Goal: Information Seeking & Learning: Learn about a topic

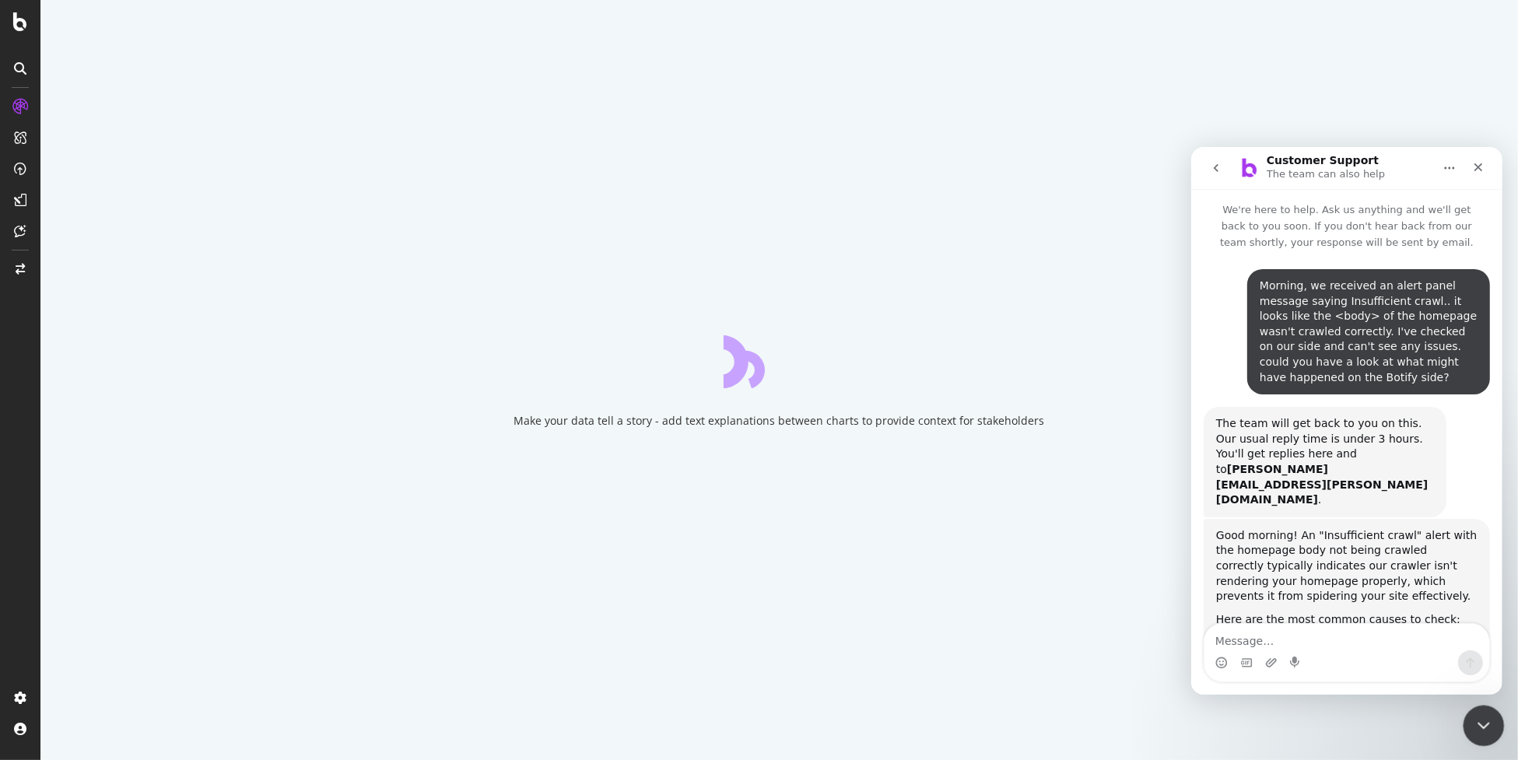
click at [1473, 720] on icon "Close Intercom Messenger" at bounding box center [1481, 723] width 19 height 19
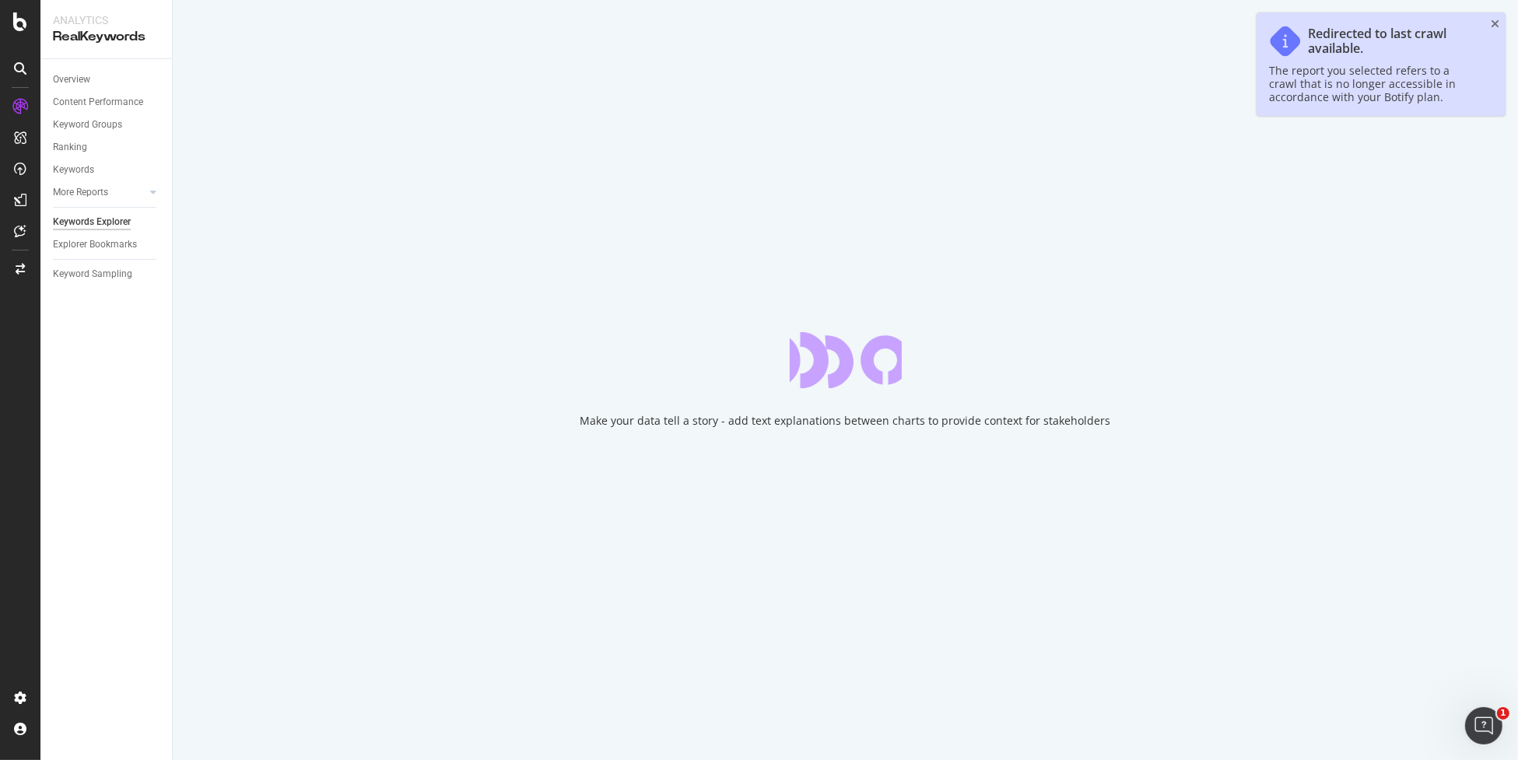
scroll to position [907, 0]
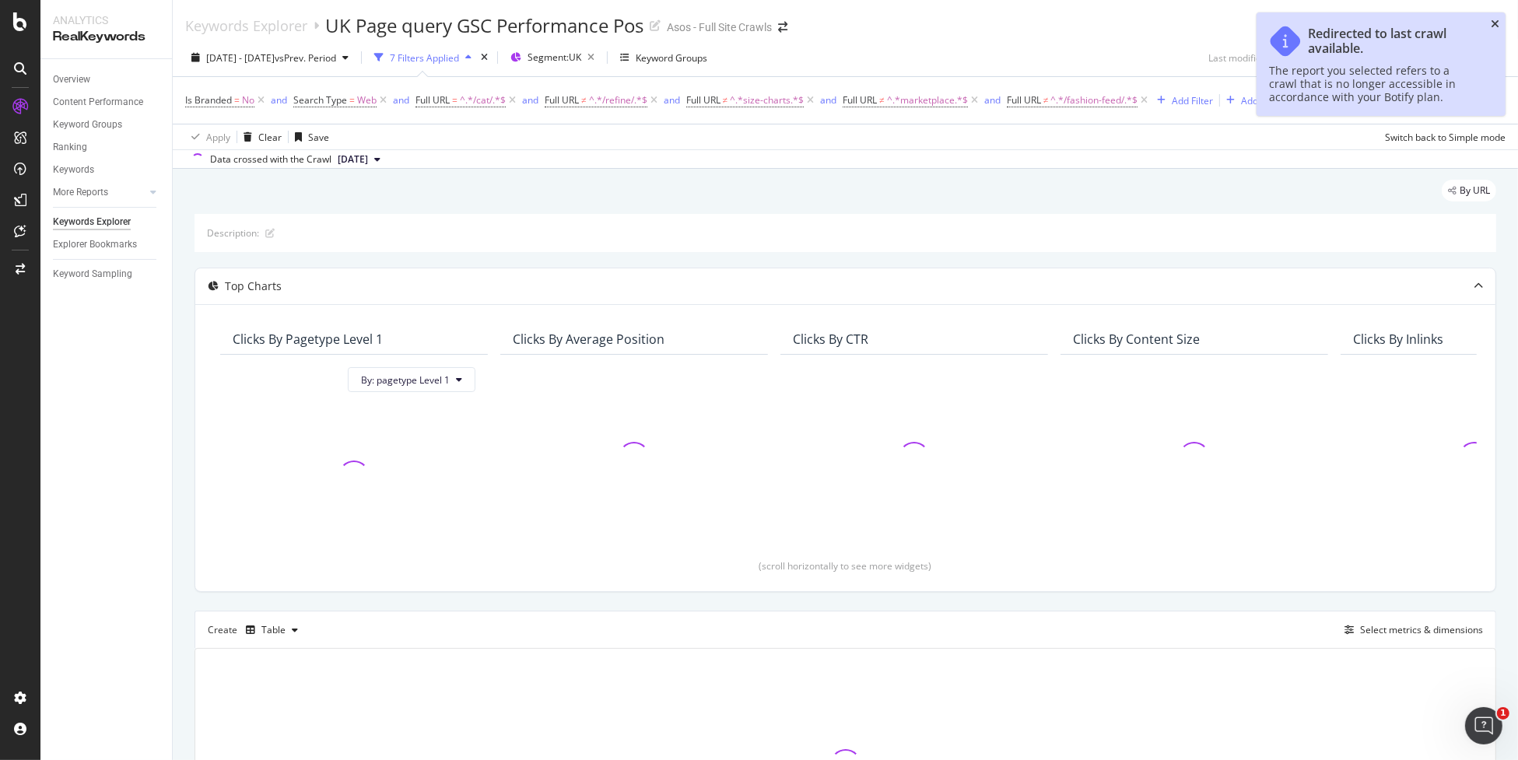
click at [1493, 21] on icon "close toast" at bounding box center [1494, 24] width 9 height 11
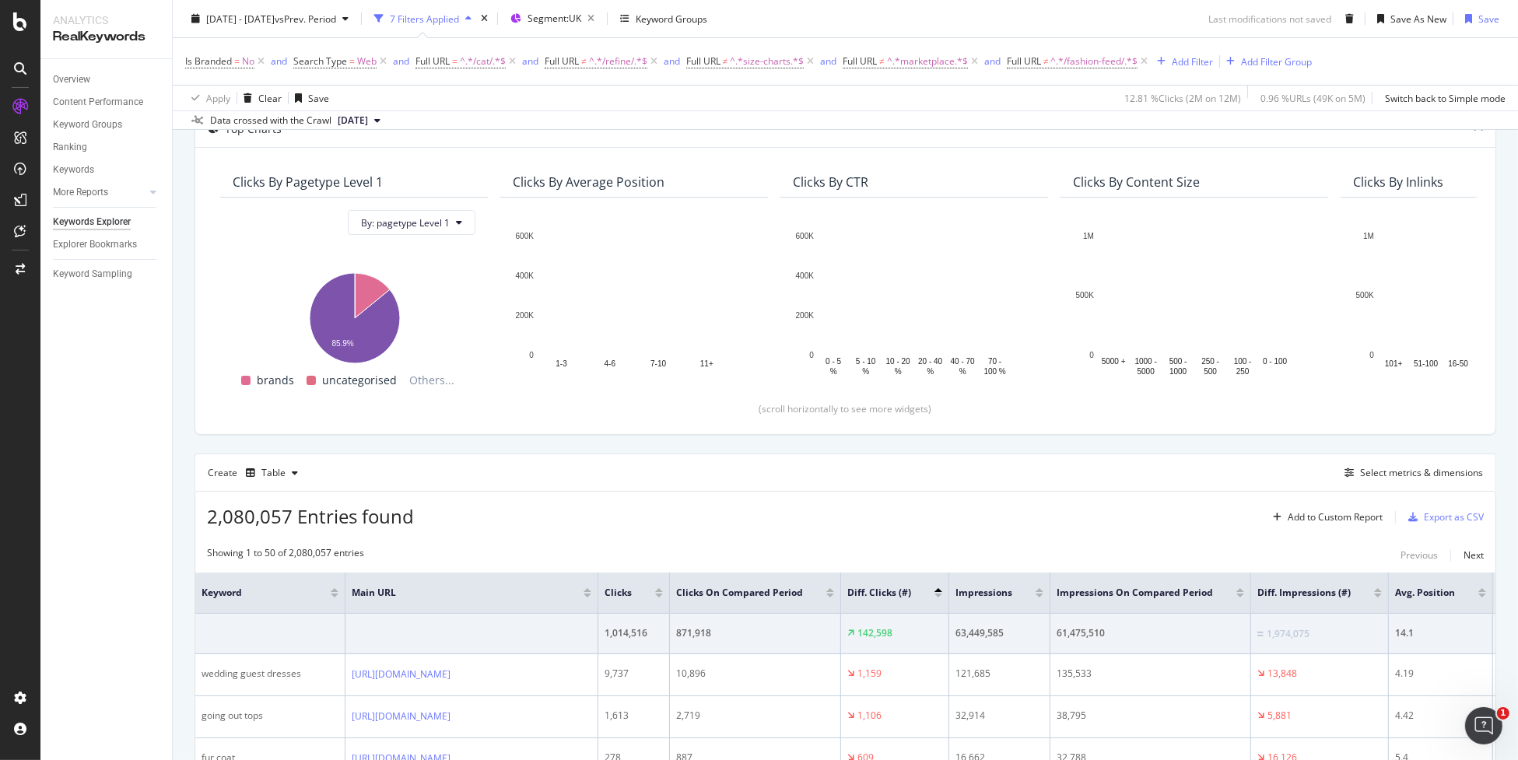
scroll to position [156, 0]
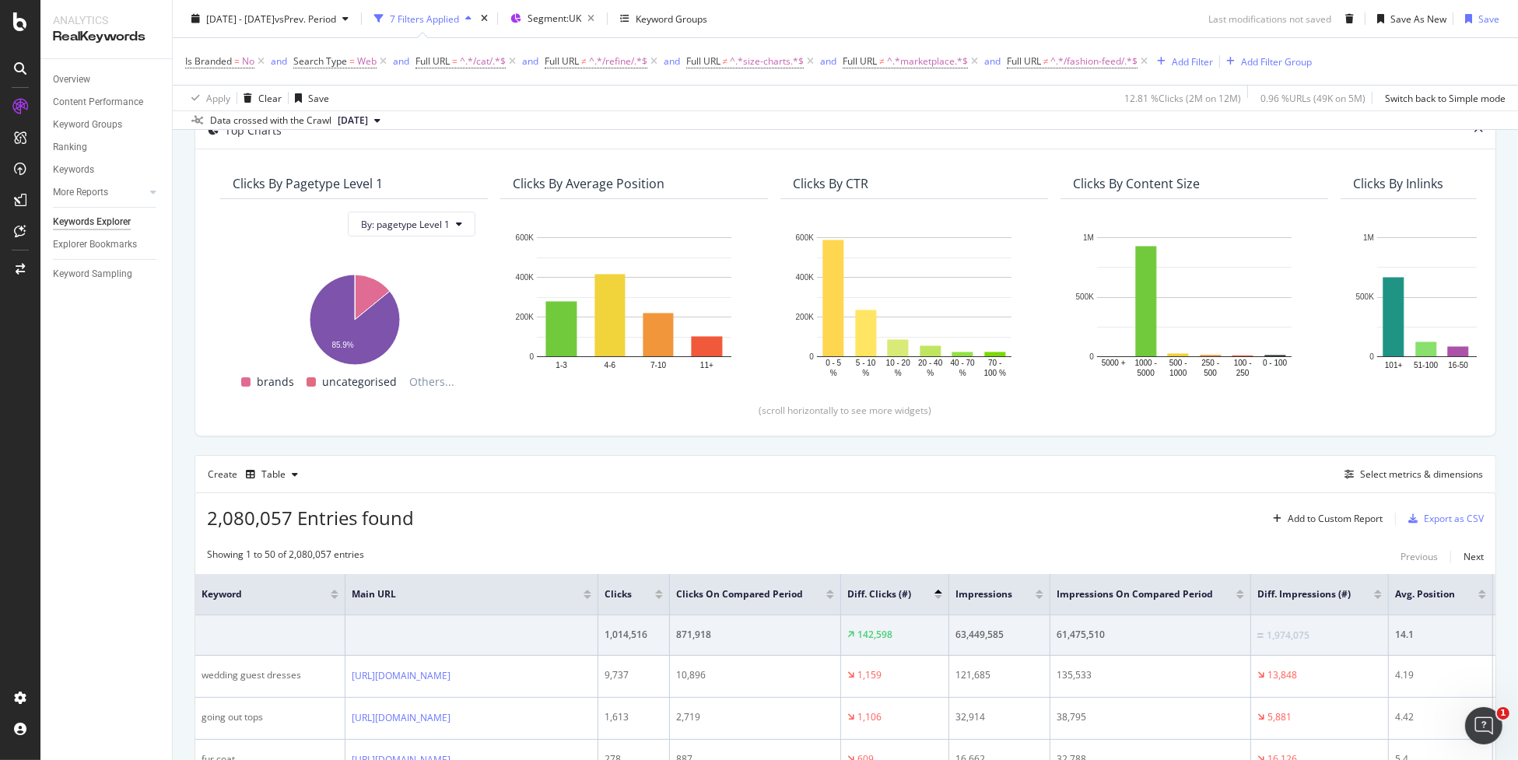
click at [1263, 461] on div "Create Table Select metrics & dimensions" at bounding box center [844, 473] width 1301 height 37
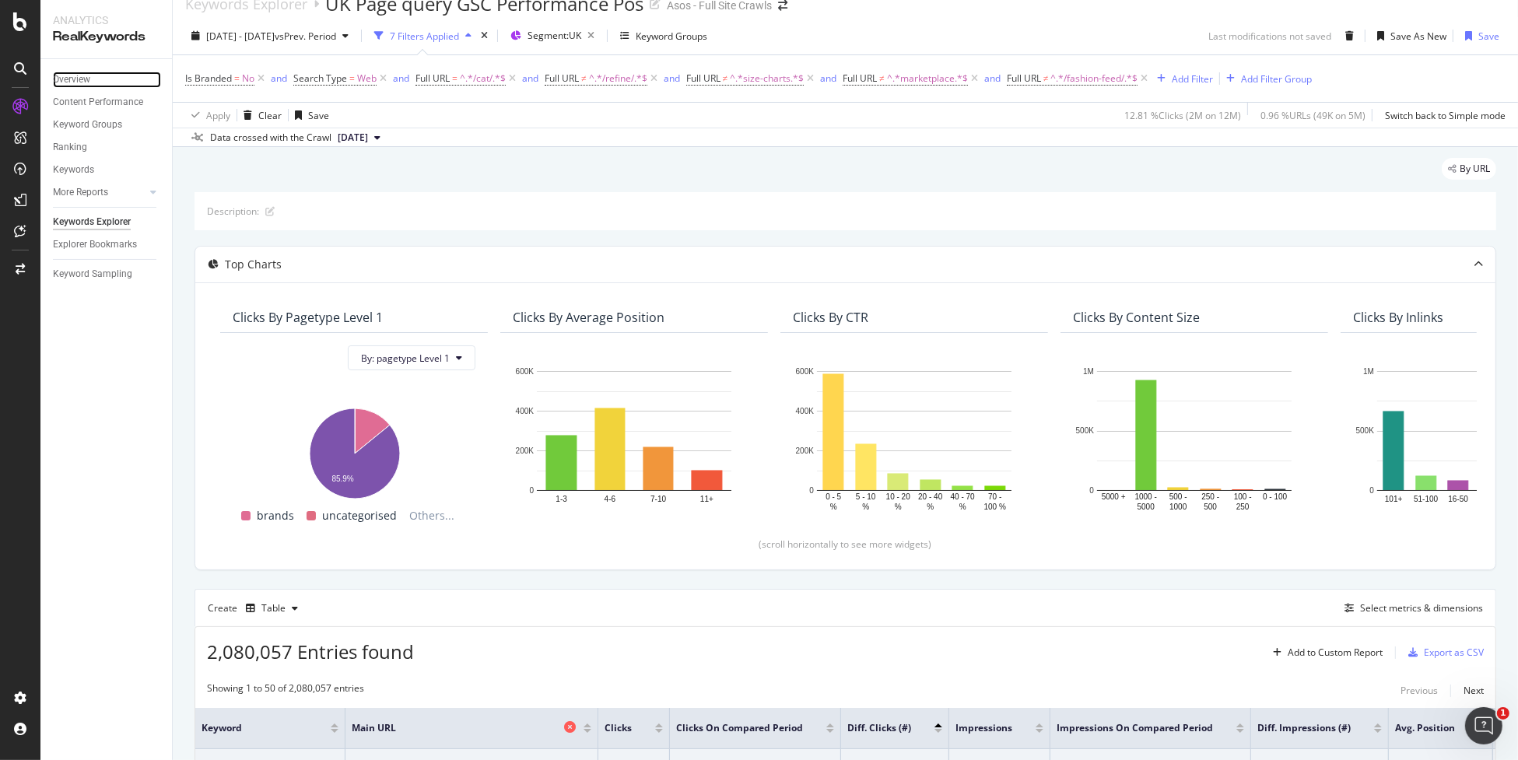
scroll to position [0, 0]
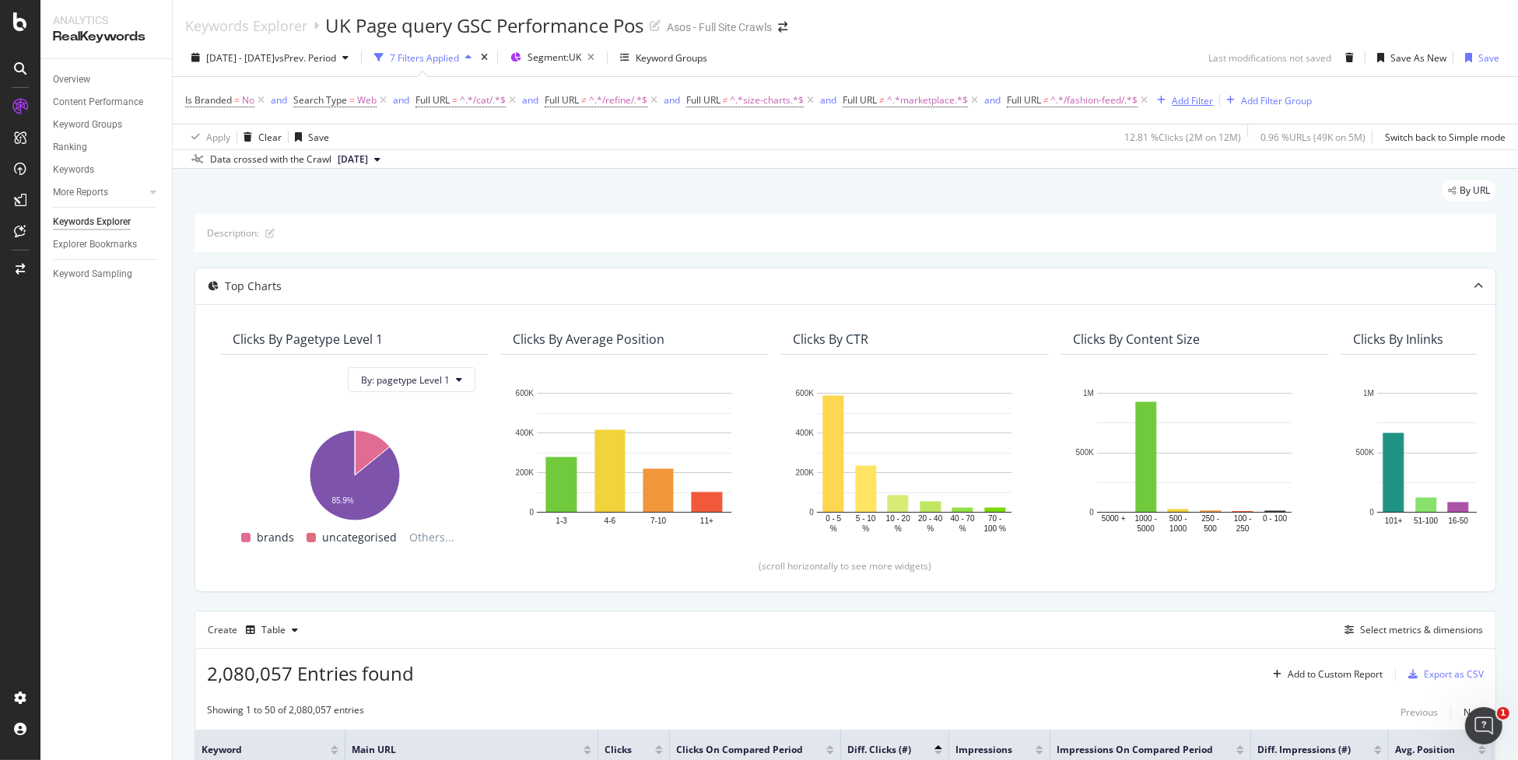
click at [1194, 103] on div "Add Filter" at bounding box center [1192, 100] width 41 height 13
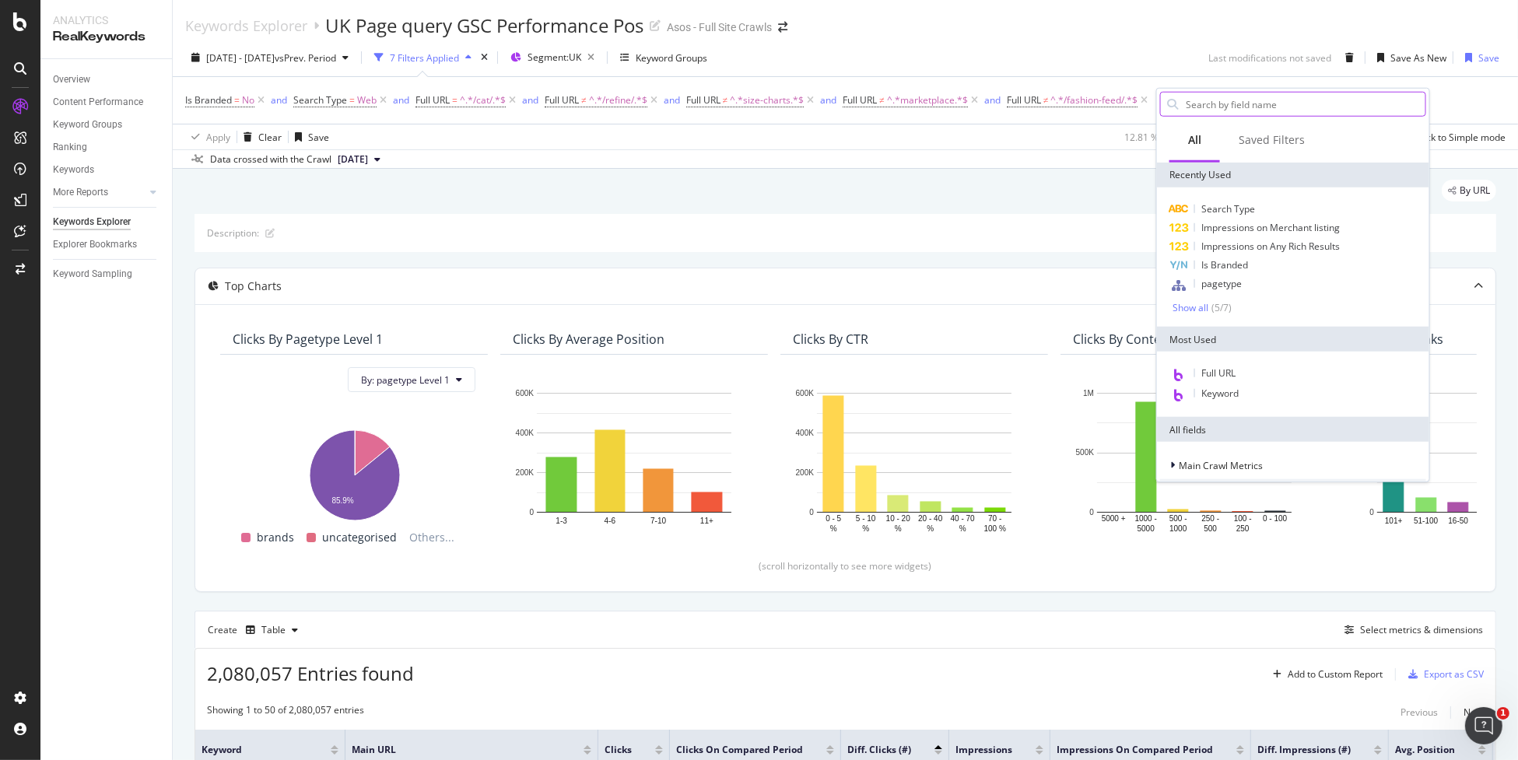
click at [1283, 111] on input "text" at bounding box center [1304, 104] width 241 height 23
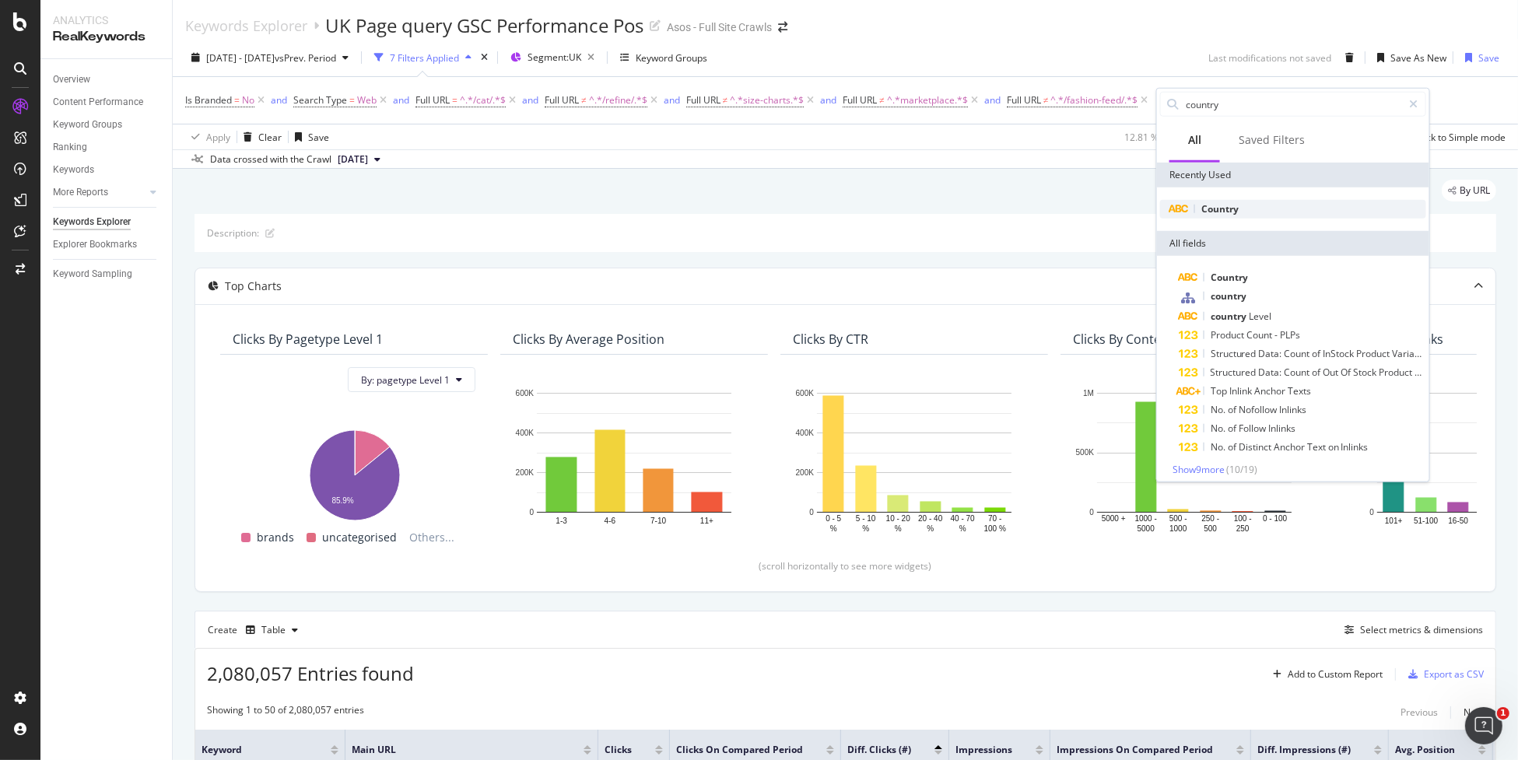
type input "country"
click at [1251, 212] on div "Country" at bounding box center [1293, 209] width 266 height 19
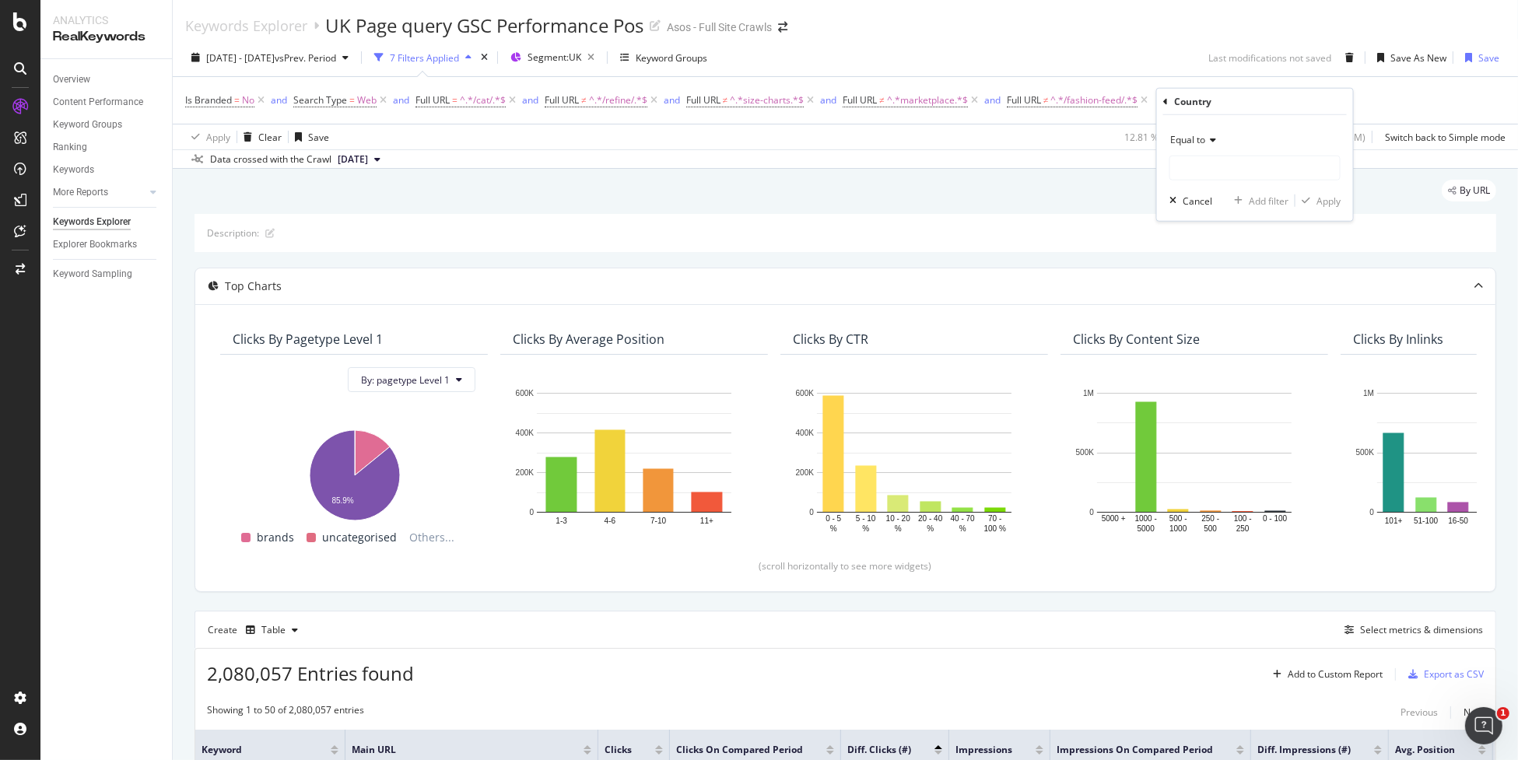
click at [1202, 139] on span "Equal to" at bounding box center [1187, 139] width 35 height 13
click at [1238, 293] on div "Contains" at bounding box center [1256, 293] width 166 height 20
click at [1237, 173] on input "text" at bounding box center [1255, 168] width 170 height 25
click at [1201, 142] on span "Contains" at bounding box center [1189, 139] width 38 height 13
click at [1217, 170] on div "Equal to" at bounding box center [1256, 172] width 166 height 20
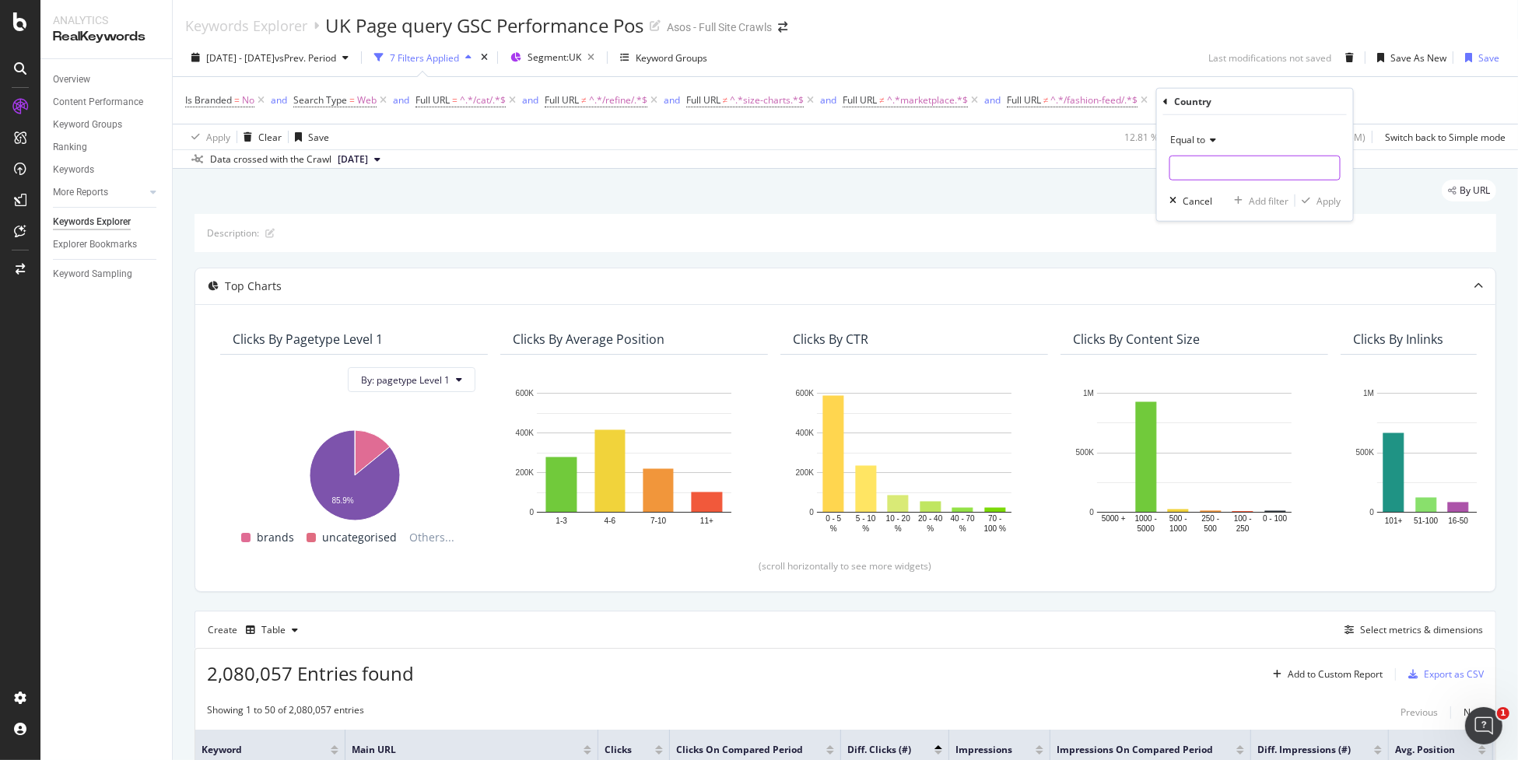
click at [1248, 165] on input "text" at bounding box center [1255, 168] width 170 height 25
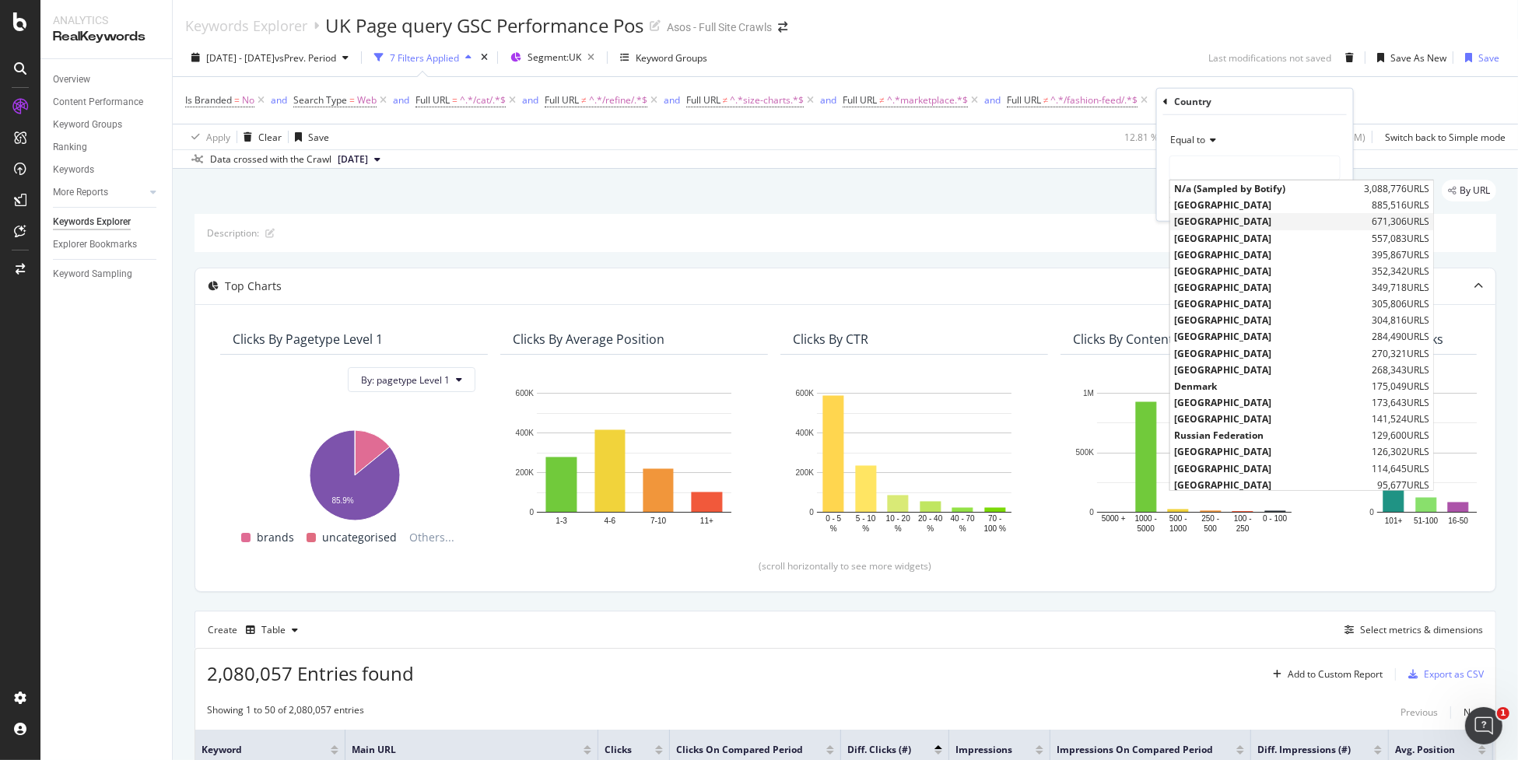
click at [1264, 222] on span "[GEOGRAPHIC_DATA]" at bounding box center [1271, 221] width 194 height 13
type input "[GEOGRAPHIC_DATA]"
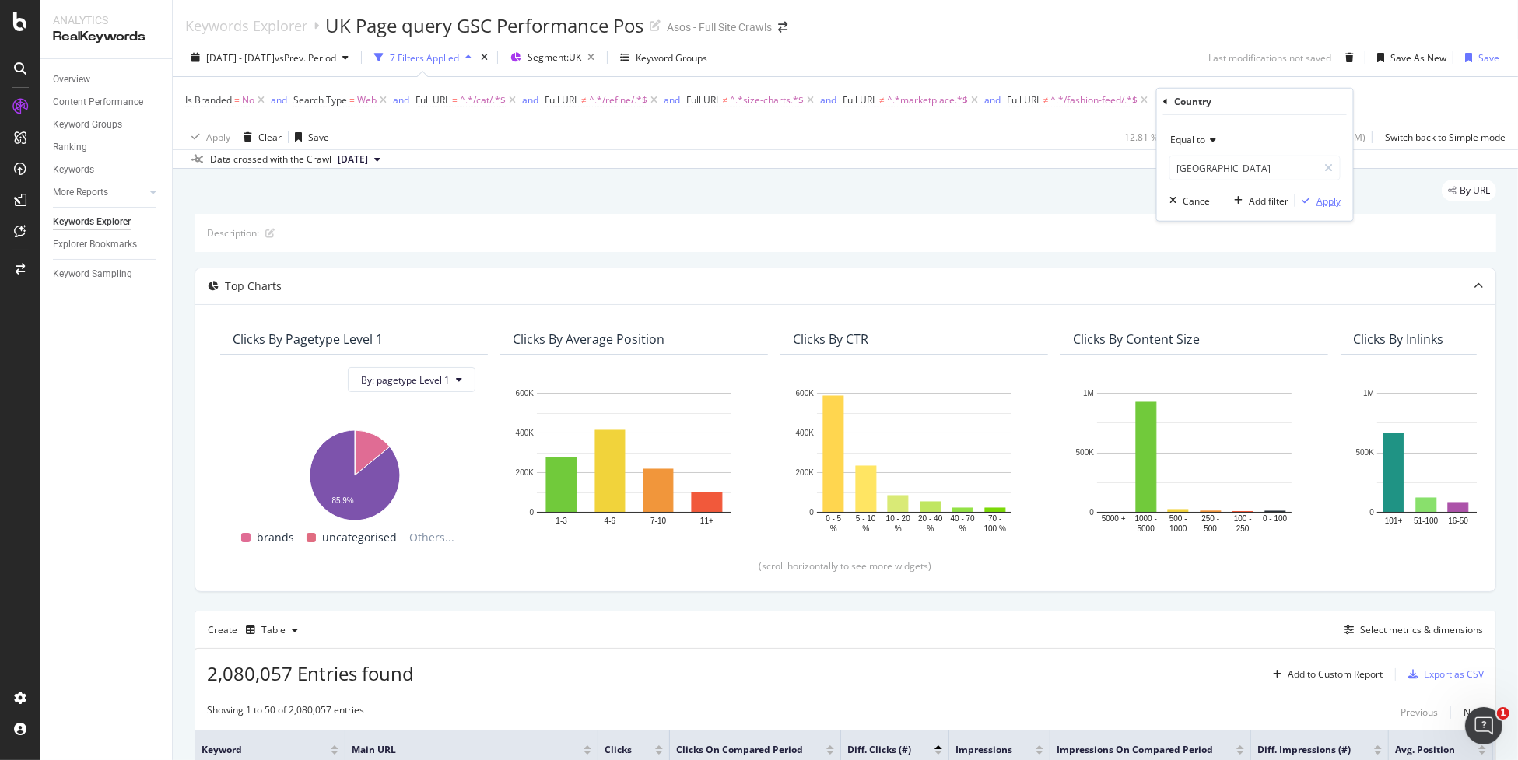
click at [1331, 201] on div "Apply" at bounding box center [1328, 200] width 24 height 13
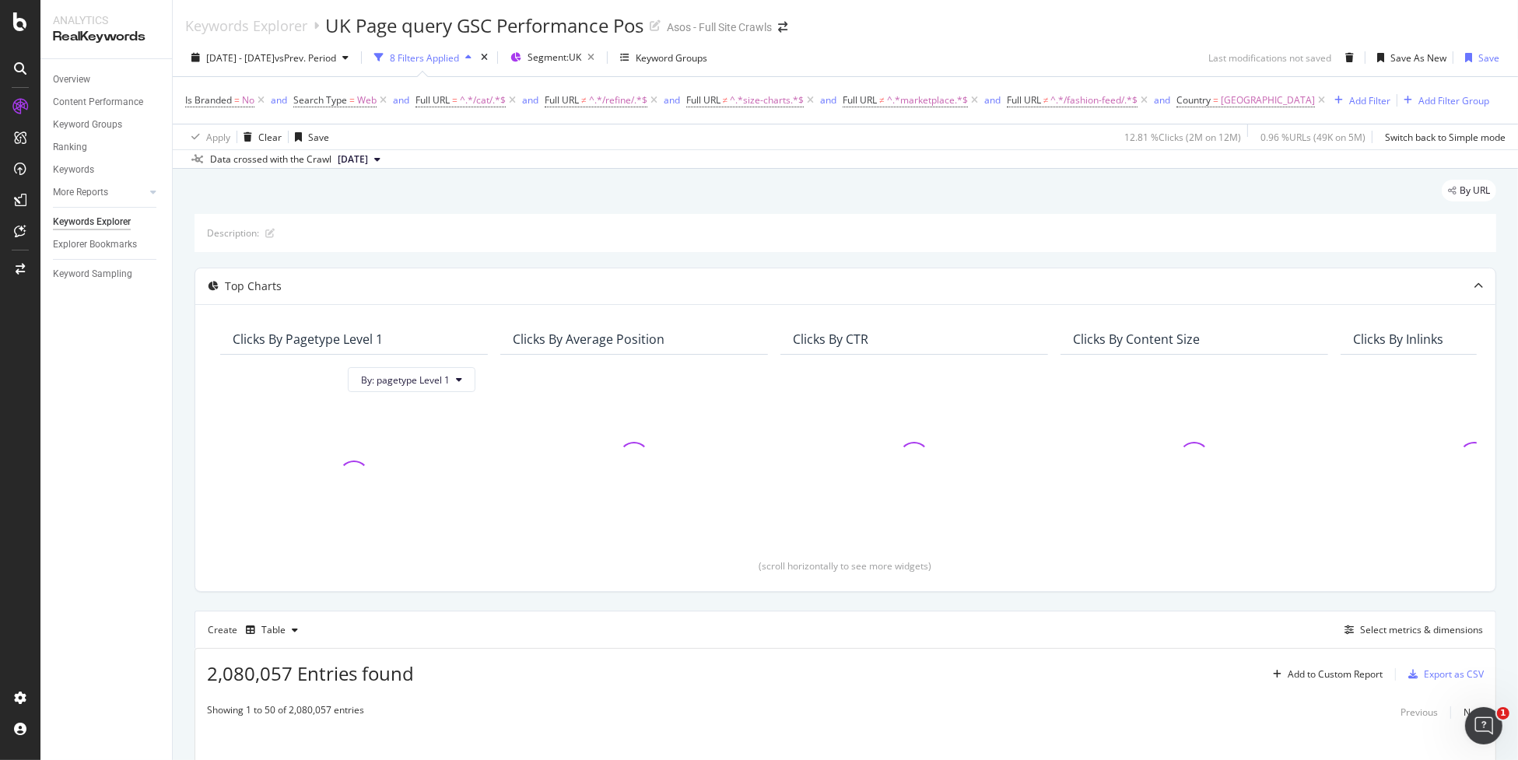
click at [1011, 33] on div "Keywords Explorer UK Page query GSC Performance Pos Asos - Full Site Crawls" at bounding box center [845, 19] width 1345 height 39
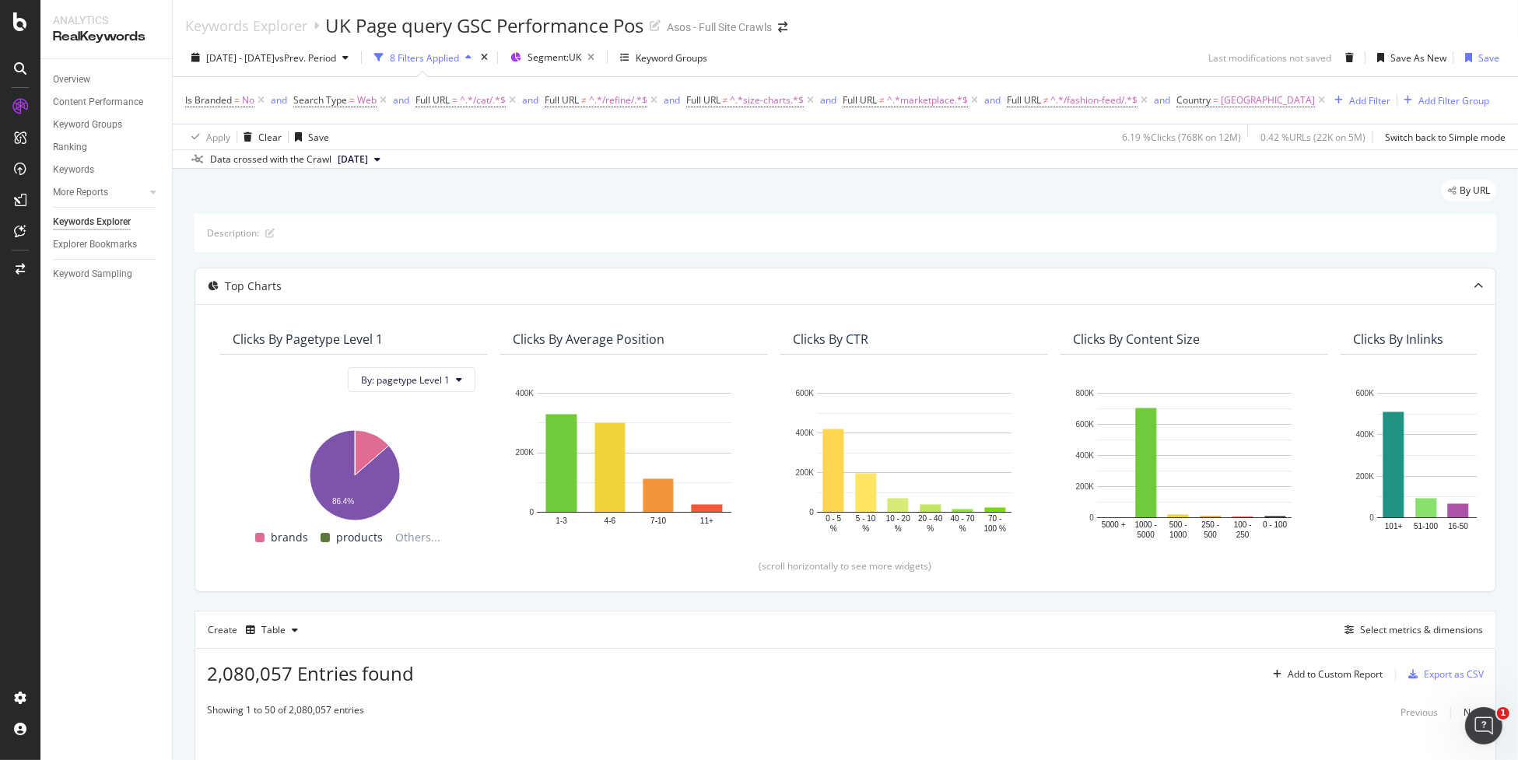
click at [1248, 618] on div "Create Table Select metrics & dimensions" at bounding box center [844, 629] width 1301 height 37
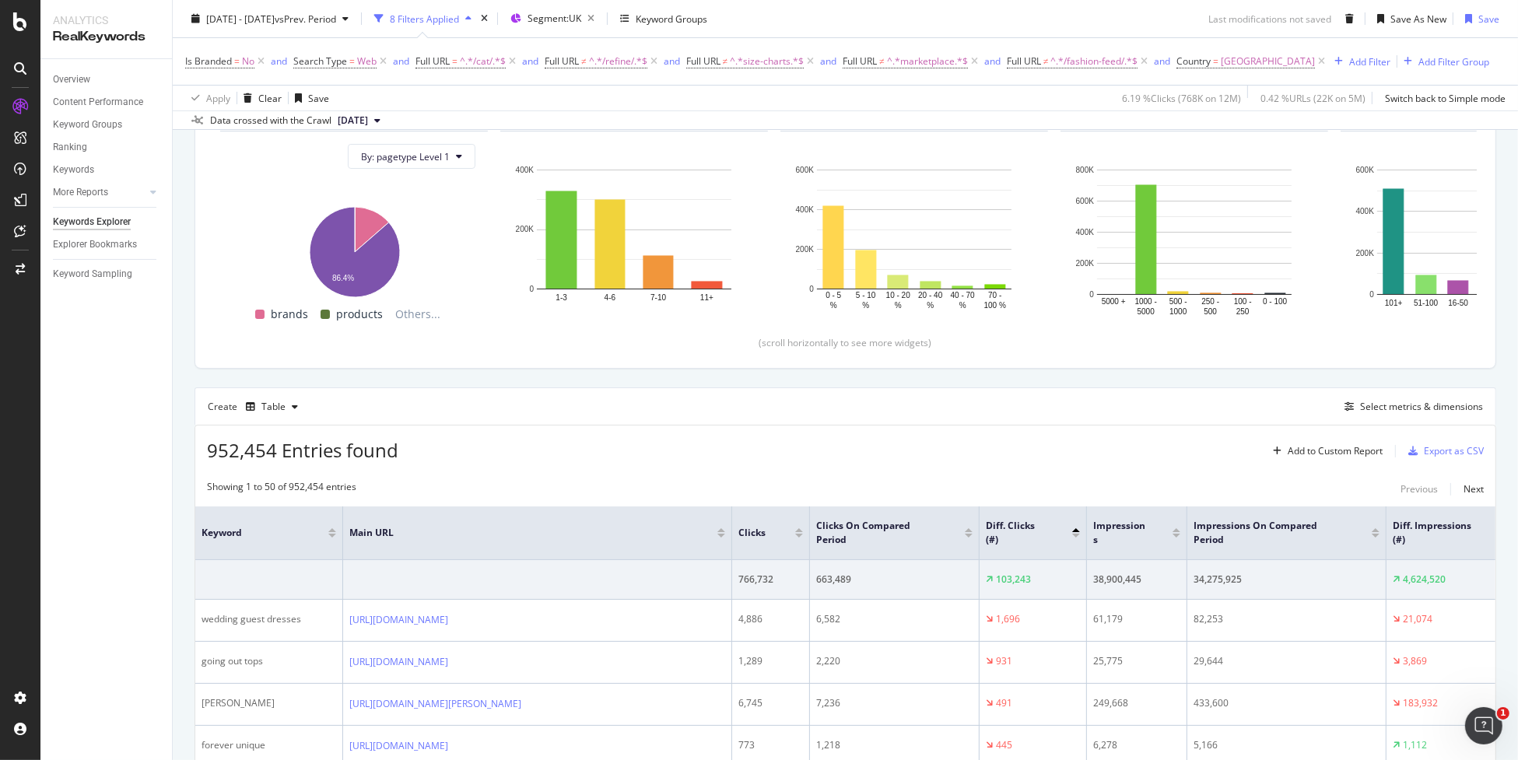
scroll to position [224, 0]
click at [1287, 402] on div "Create Table Select metrics & dimensions" at bounding box center [844, 405] width 1301 height 37
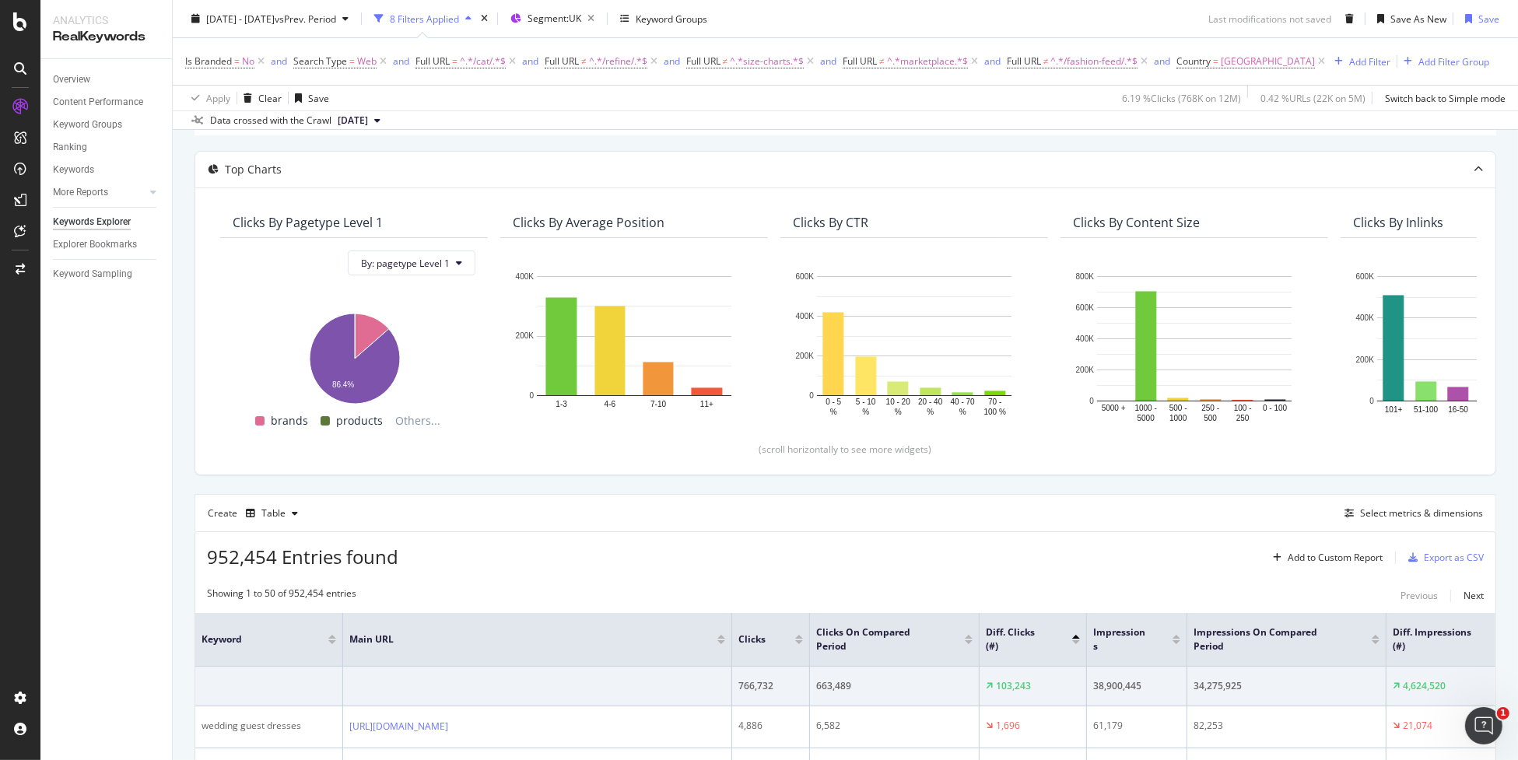
scroll to position [0, 0]
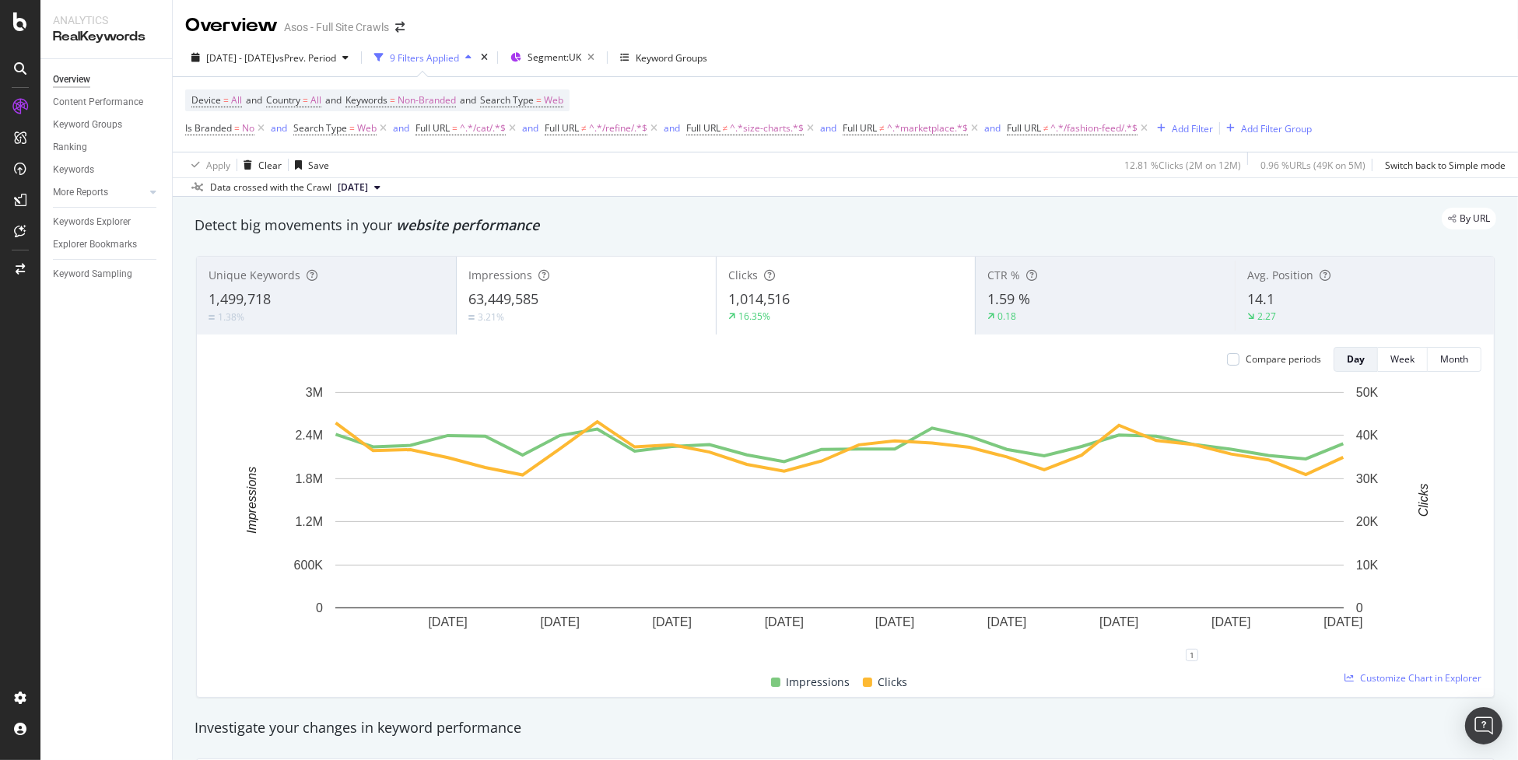
click at [260, 306] on span "1,499,718" at bounding box center [239, 298] width 62 height 19
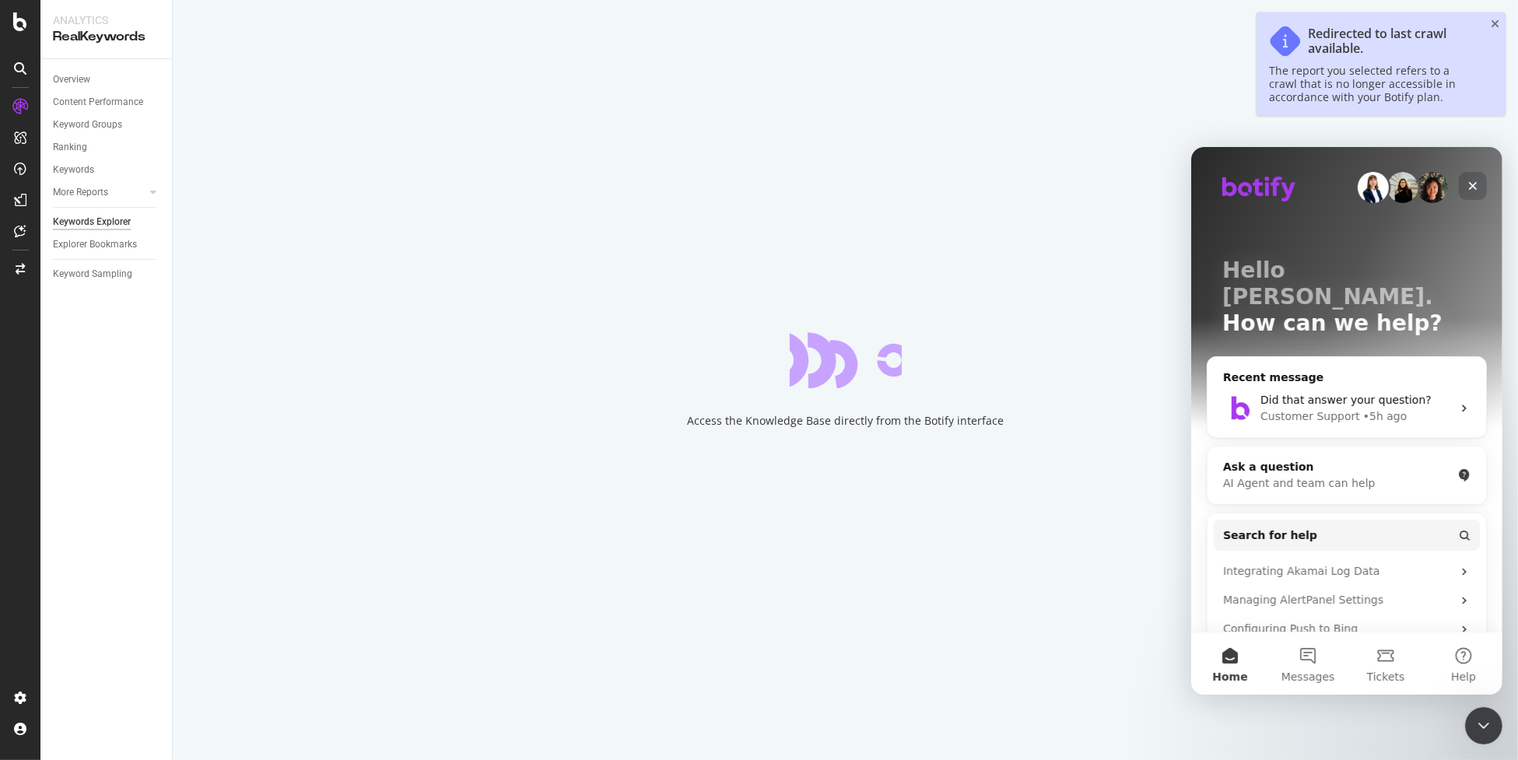
click at [1472, 180] on icon "Close" at bounding box center [1472, 185] width 12 height 12
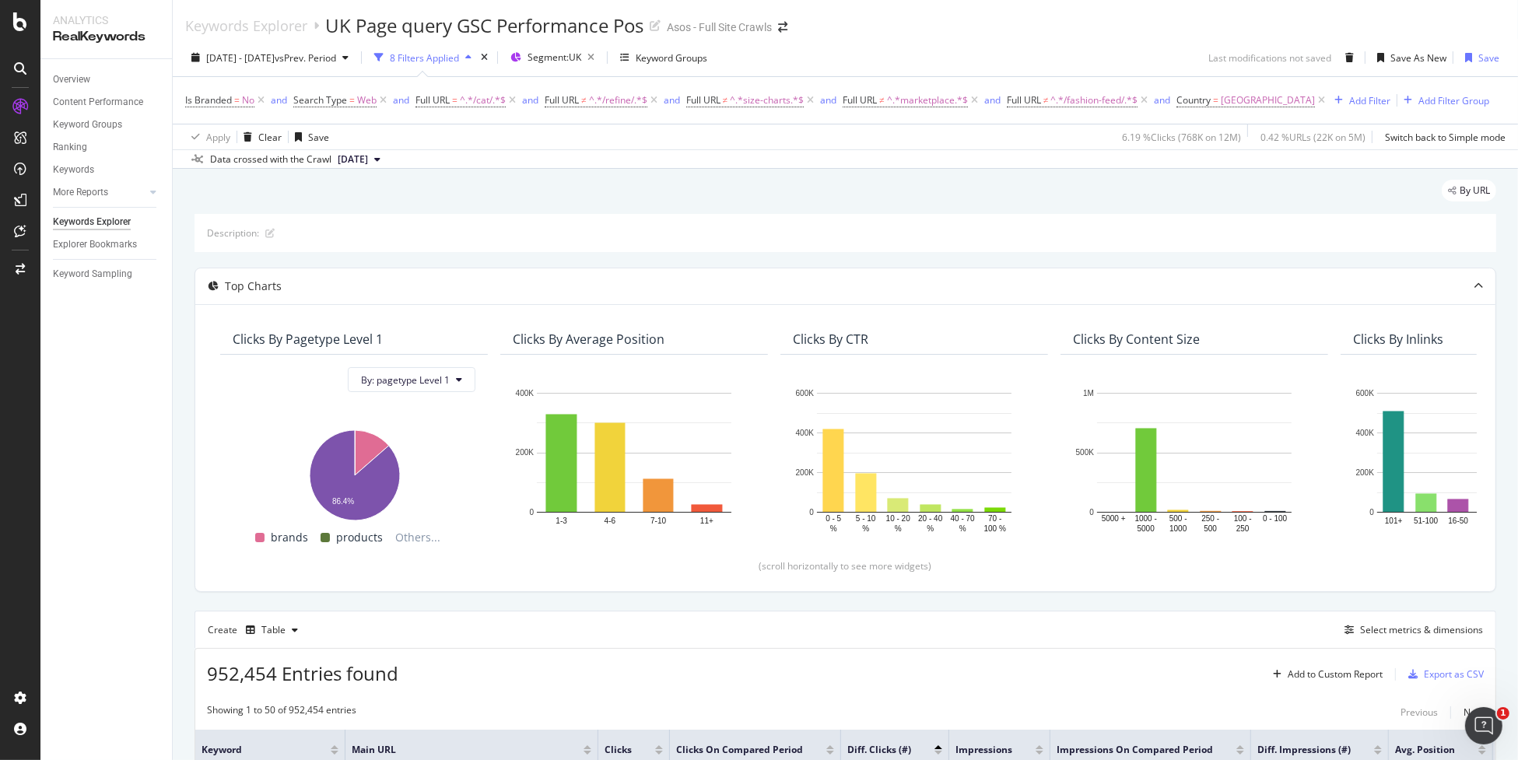
click at [64, 548] on div "Overview Content Performance Keyword Groups Ranking Keywords More Reports Count…" at bounding box center [105, 409] width 131 height 701
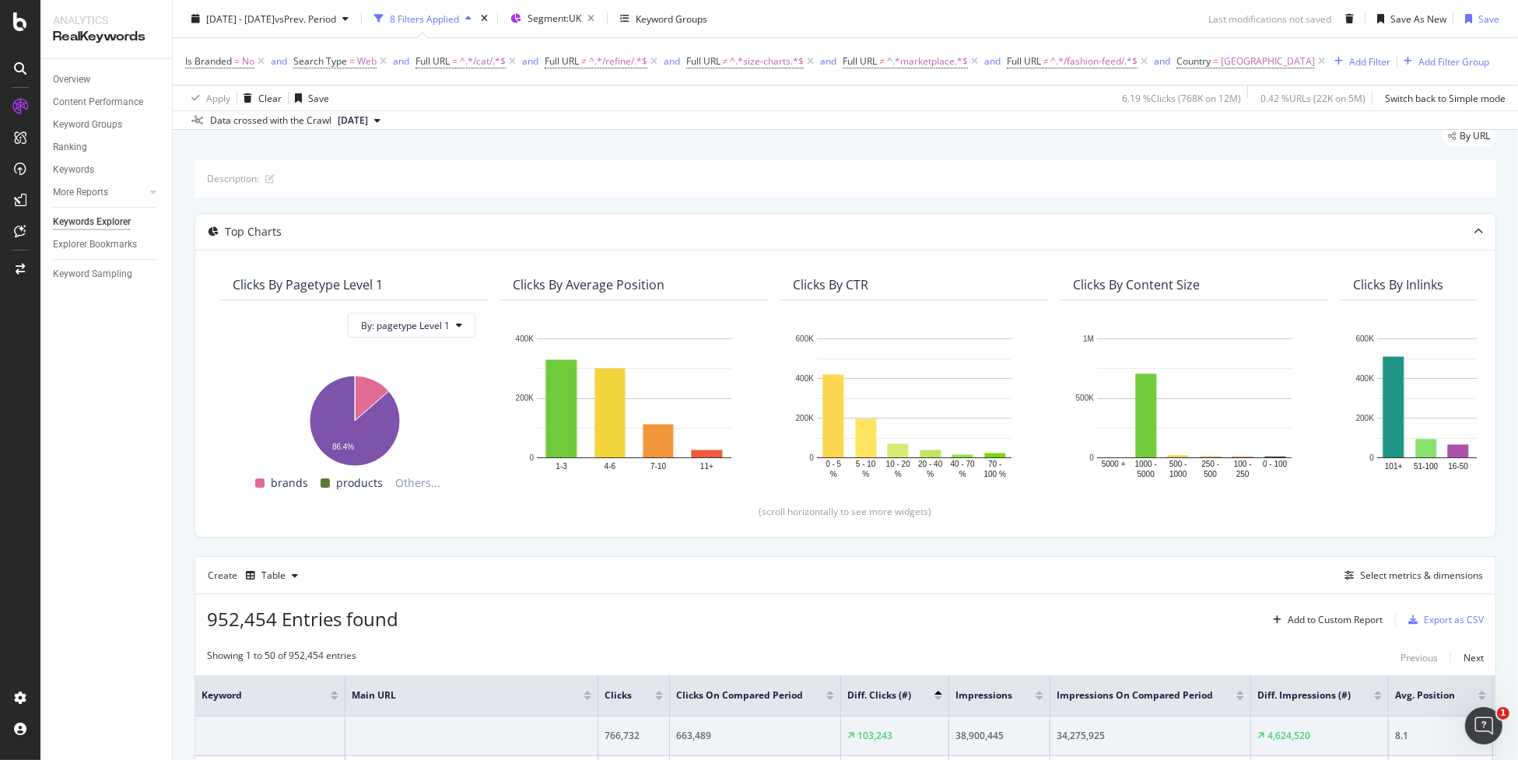
scroll to position [77, 0]
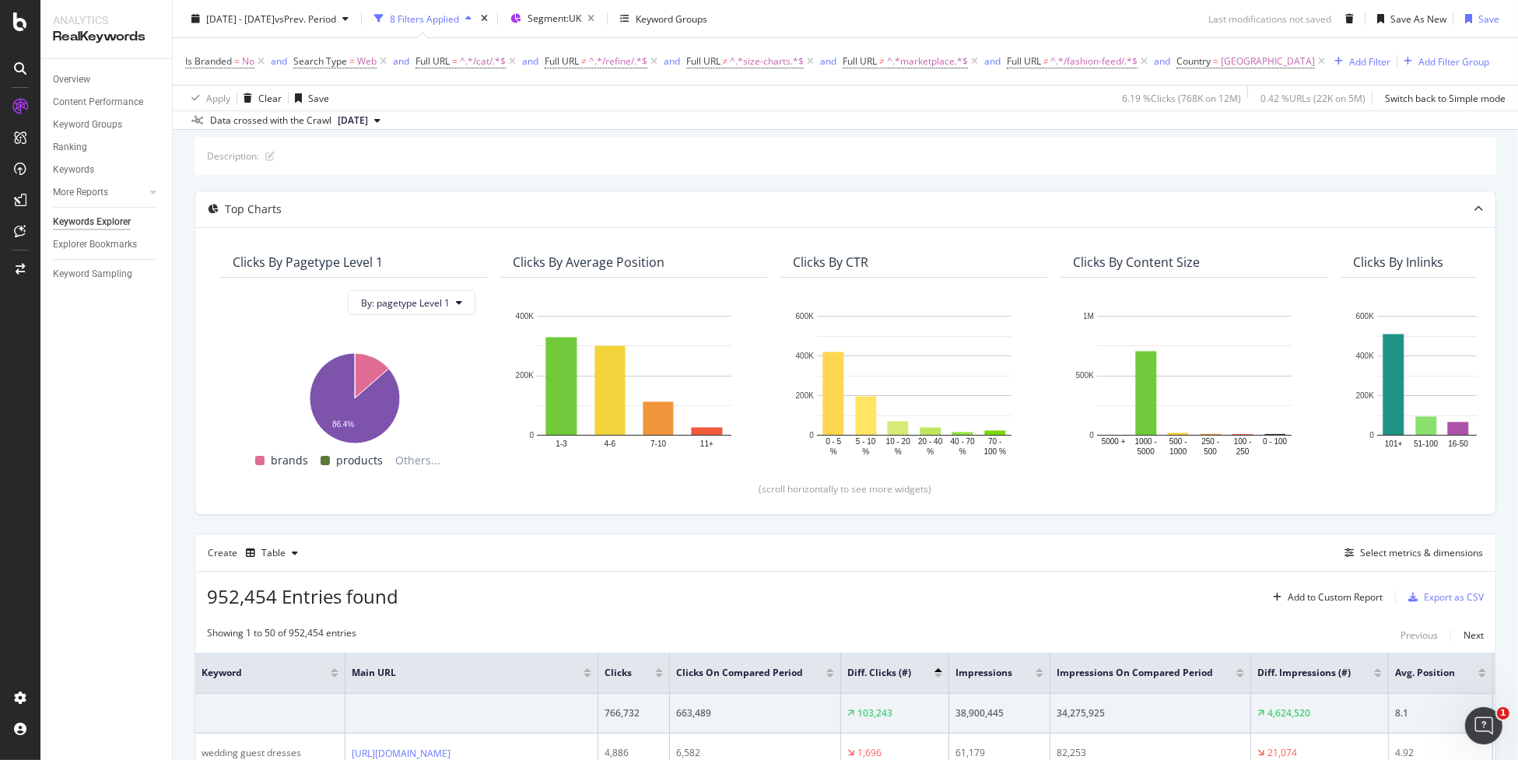
click at [938, 64] on span "^.*marketplace.*$" at bounding box center [927, 62] width 81 height 22
click at [473, 65] on span "^.*/cat/.*$" at bounding box center [483, 62] width 46 height 22
click at [653, 100] on div "Apply Clear Save 6.19 % Clicks ( 768K on 12M ) 0.42 % URLs ( 22K on 5M ) Switch…" at bounding box center [845, 98] width 1345 height 26
click at [621, 61] on span "^.*/refine/.*$" at bounding box center [618, 62] width 58 height 22
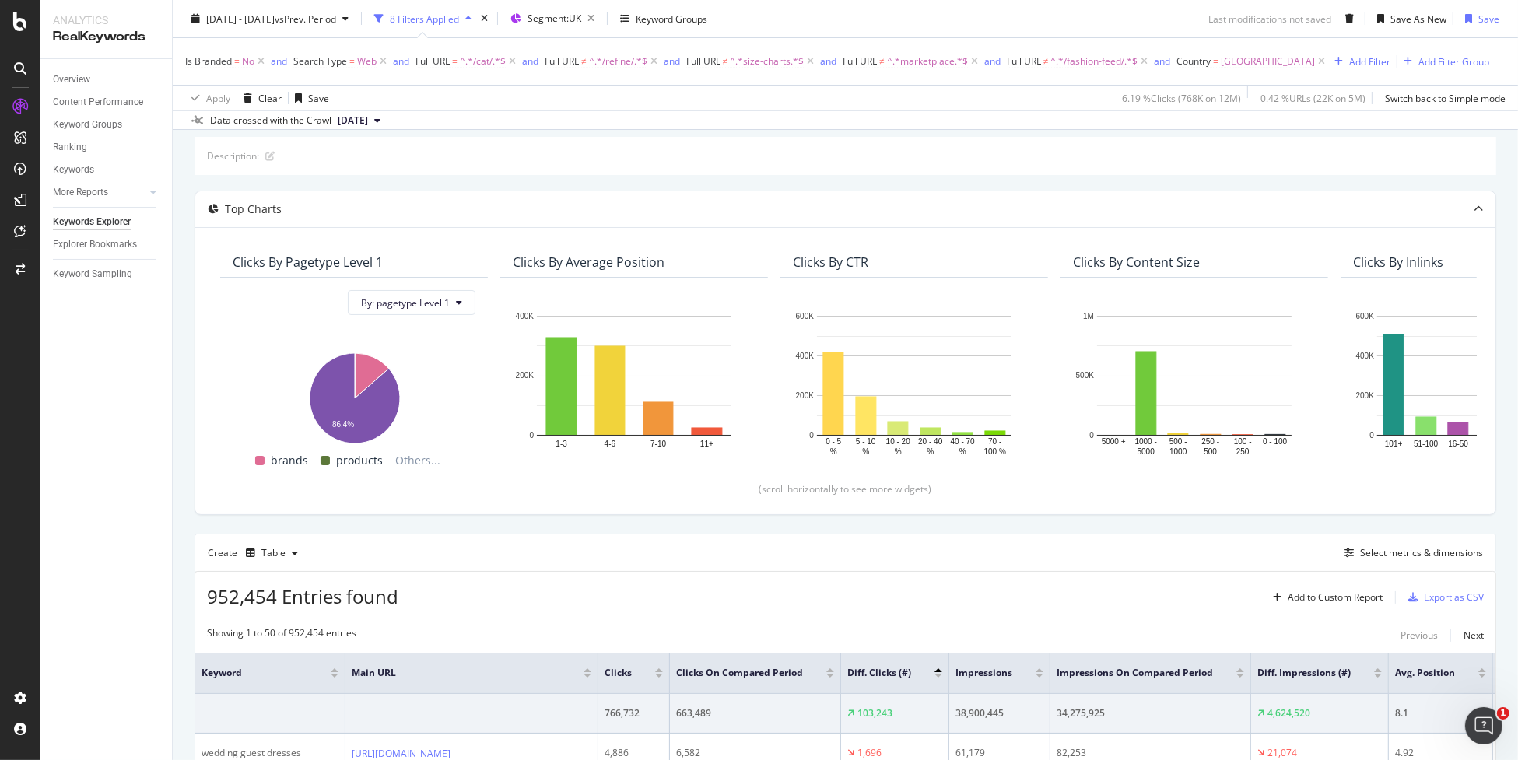
click at [785, 102] on div "Apply Clear Save 6.19 % Clicks ( 768K on 12M ) 0.42 % URLs ( 22K on 5M ) Switch…" at bounding box center [845, 98] width 1345 height 26
click at [756, 61] on span "^.*size-charts.*$" at bounding box center [767, 62] width 74 height 22
click at [950, 102] on div "Apply Clear Save 6.19 % Clicks ( 768K on 12M ) 0.42 % URLs ( 22K on 5M ) Switch…" at bounding box center [845, 98] width 1345 height 26
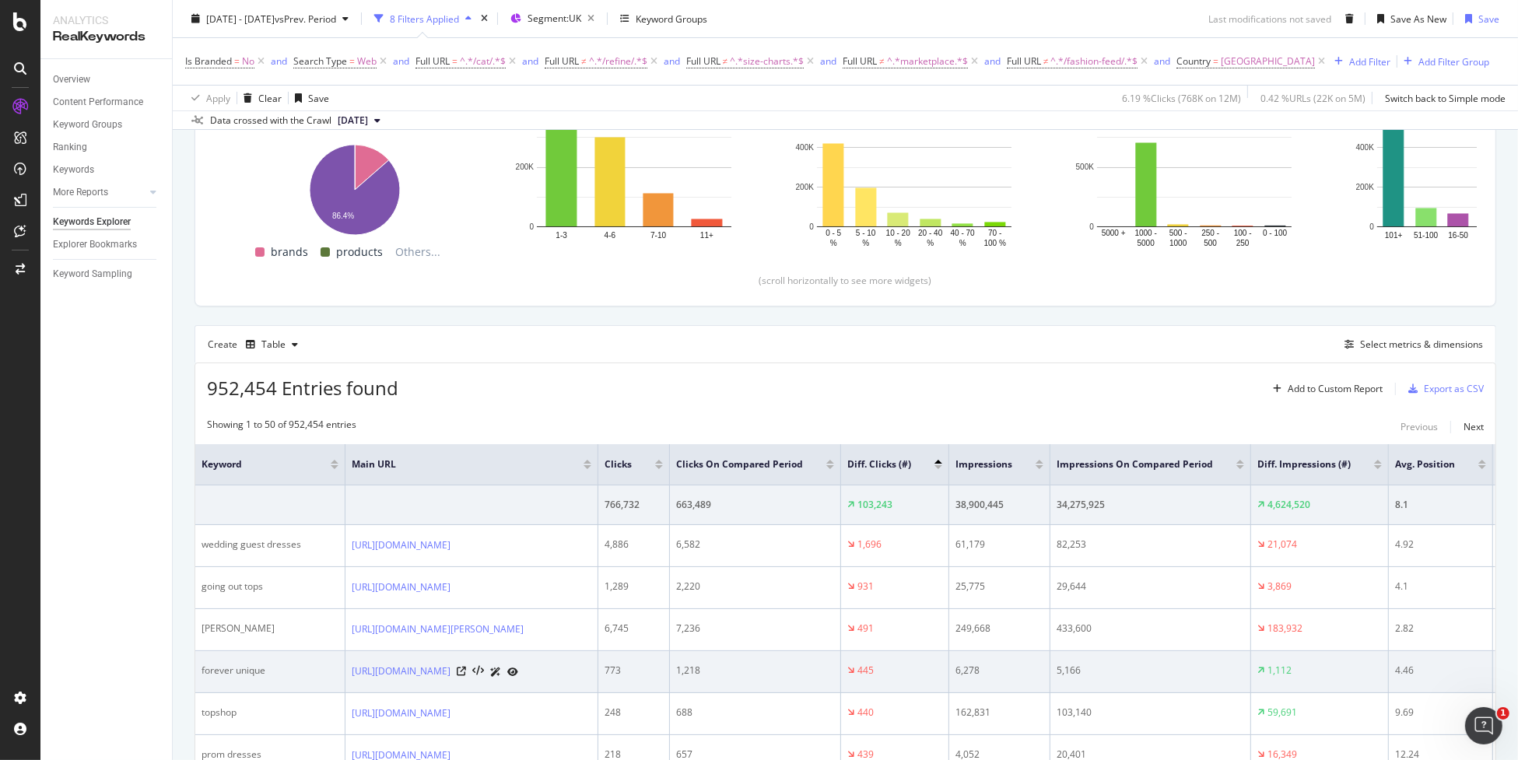
scroll to position [311, 0]
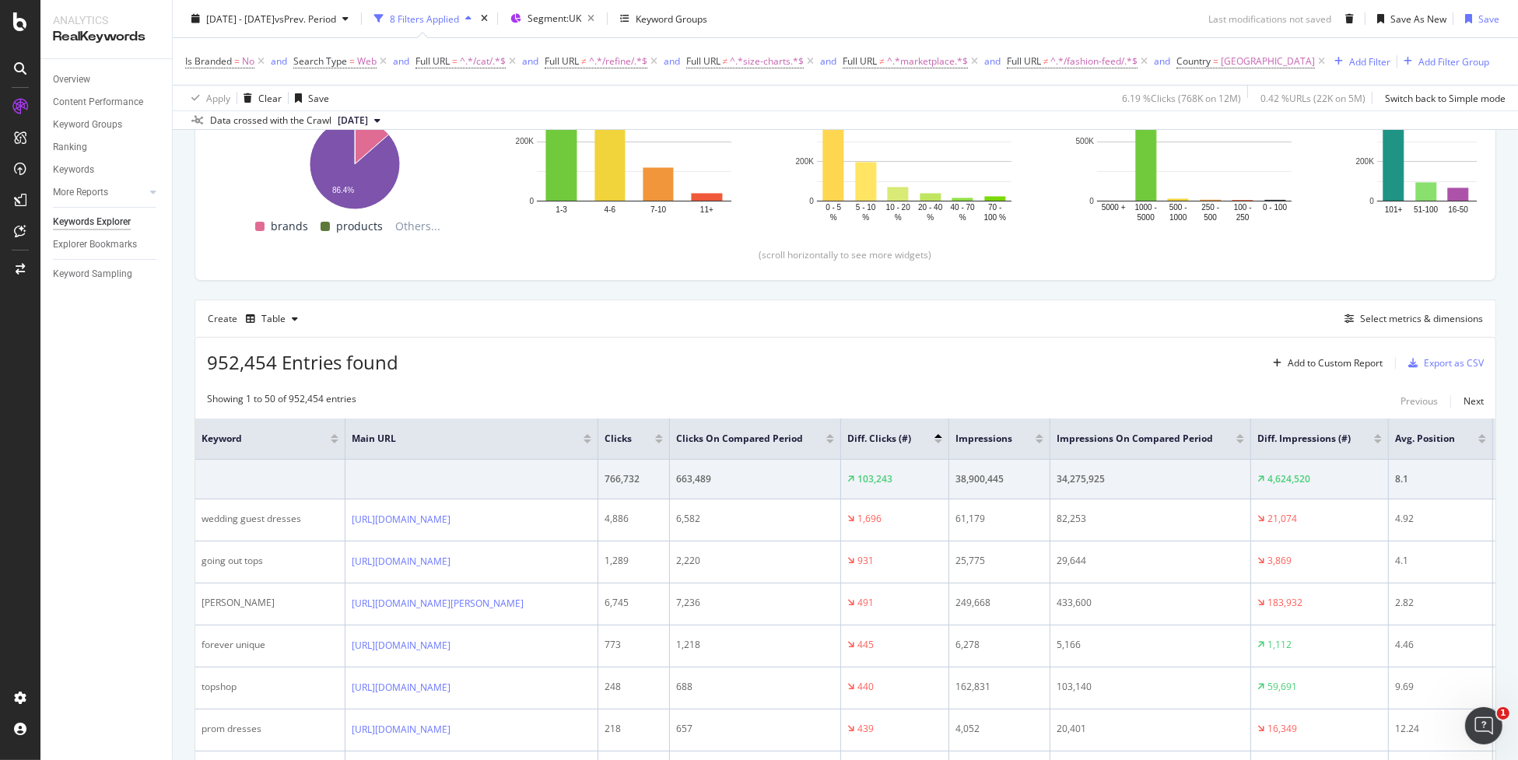
drag, startPoint x: 1245, startPoint y: 313, endPoint x: 1239, endPoint y: 335, distance: 22.7
click at [1245, 313] on div "Create Table Select metrics & dimensions" at bounding box center [844, 317] width 1301 height 37
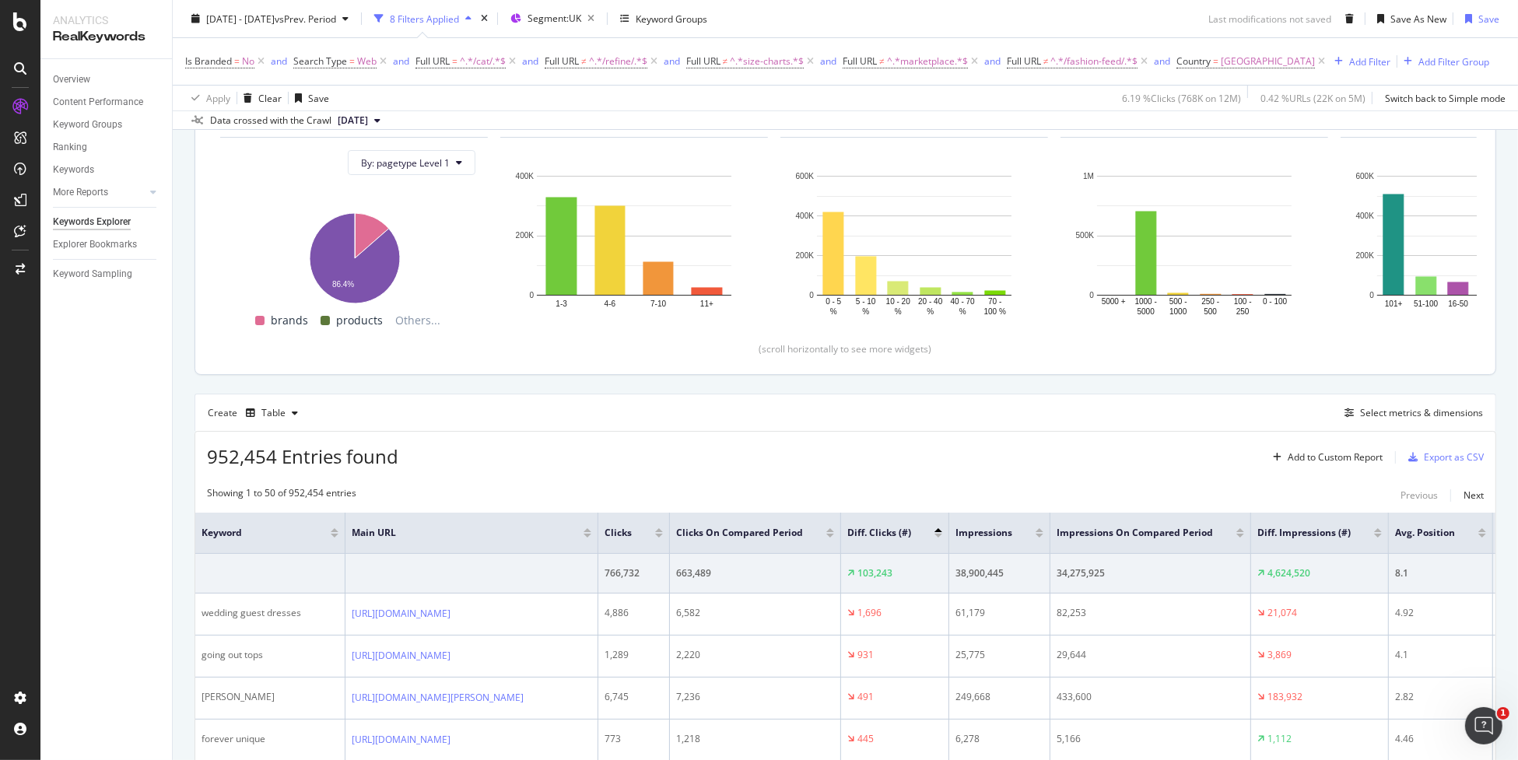
scroll to position [0, 0]
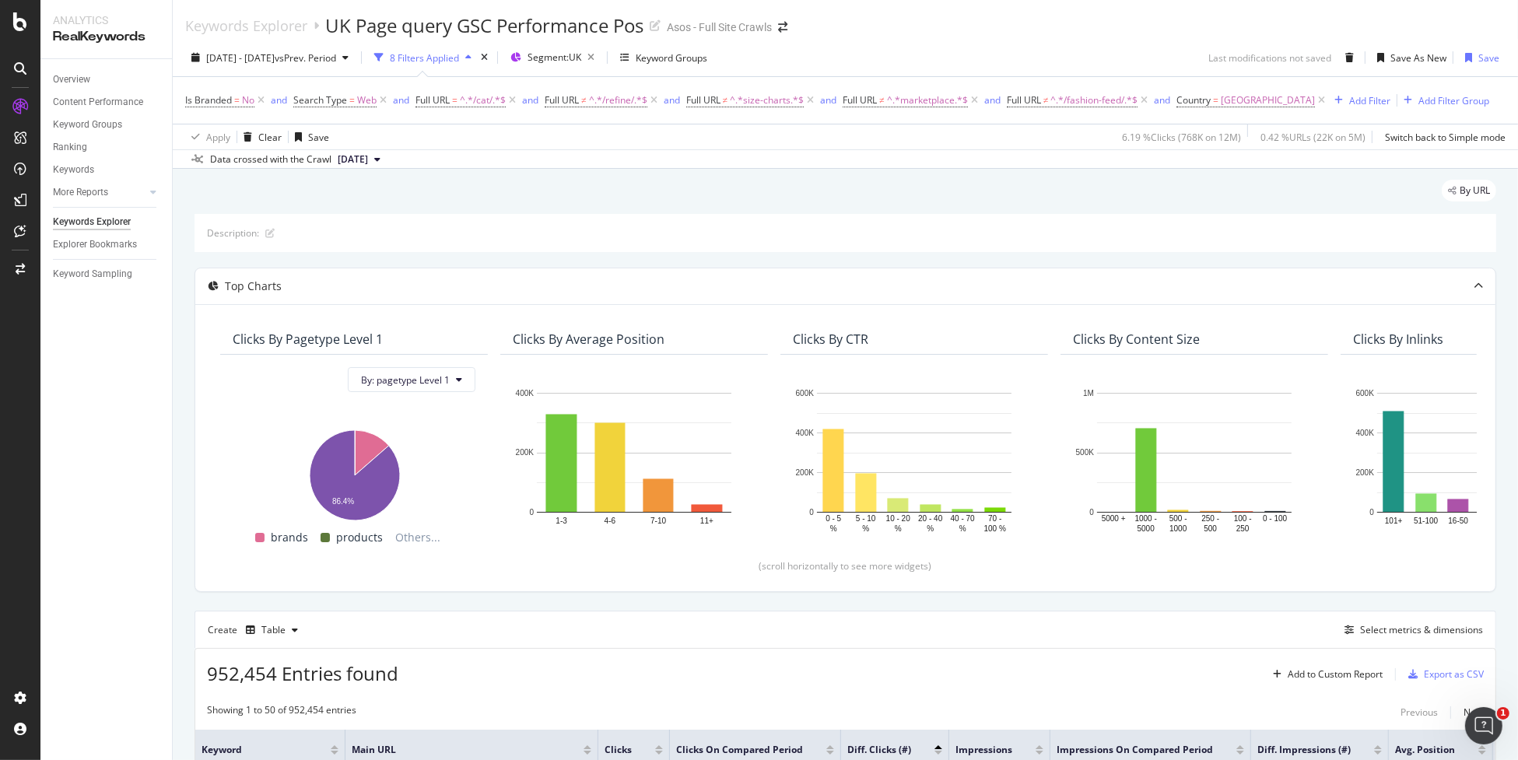
click at [1272, 611] on div "Create Table Select metrics & dimensions" at bounding box center [844, 629] width 1301 height 37
click at [1349, 103] on div "Add Filter" at bounding box center [1369, 100] width 41 height 13
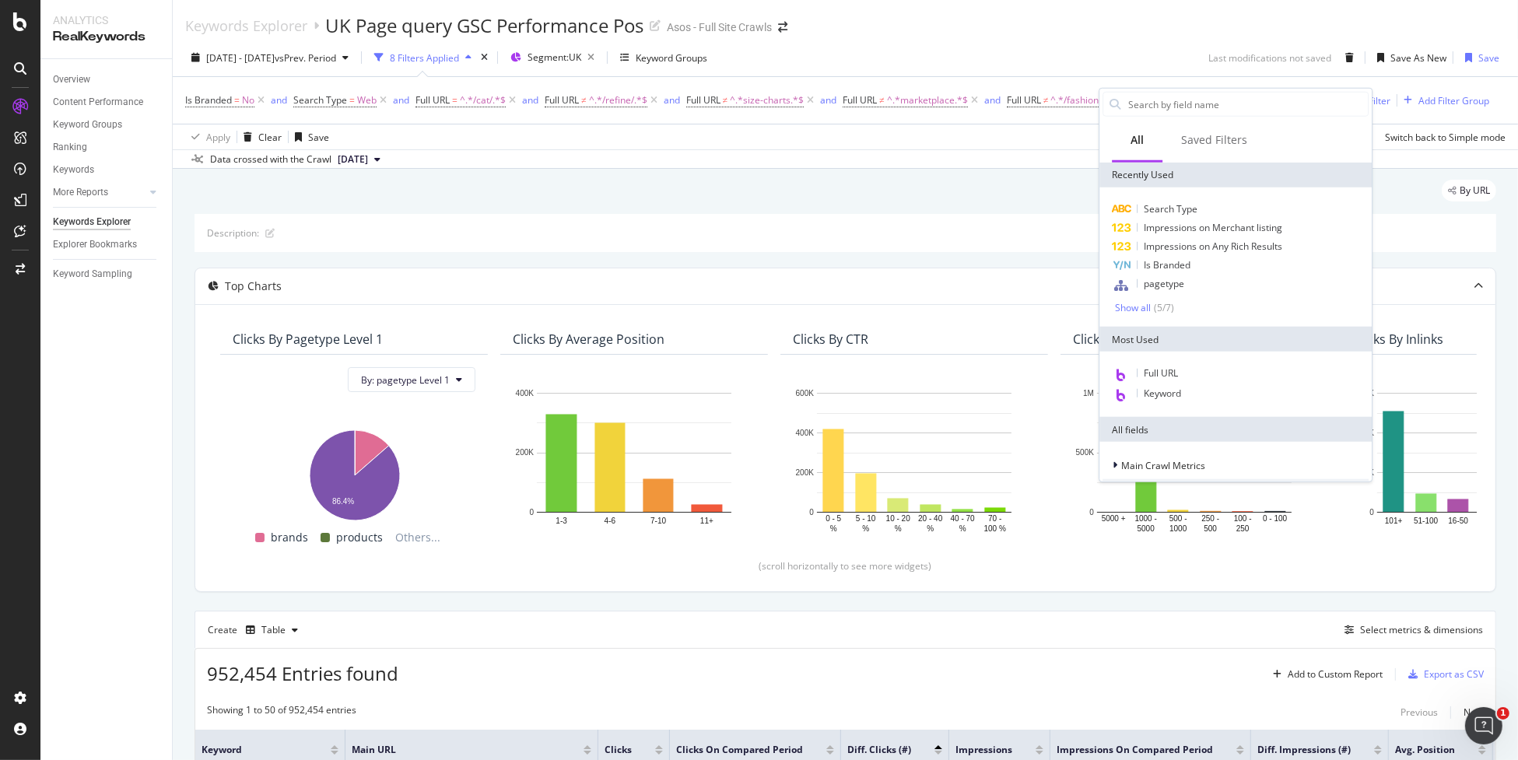
click at [1204, 362] on div "Full URL Keyword" at bounding box center [1235, 384] width 272 height 65
click at [1204, 366] on div "Full URL" at bounding box center [1235, 374] width 266 height 20
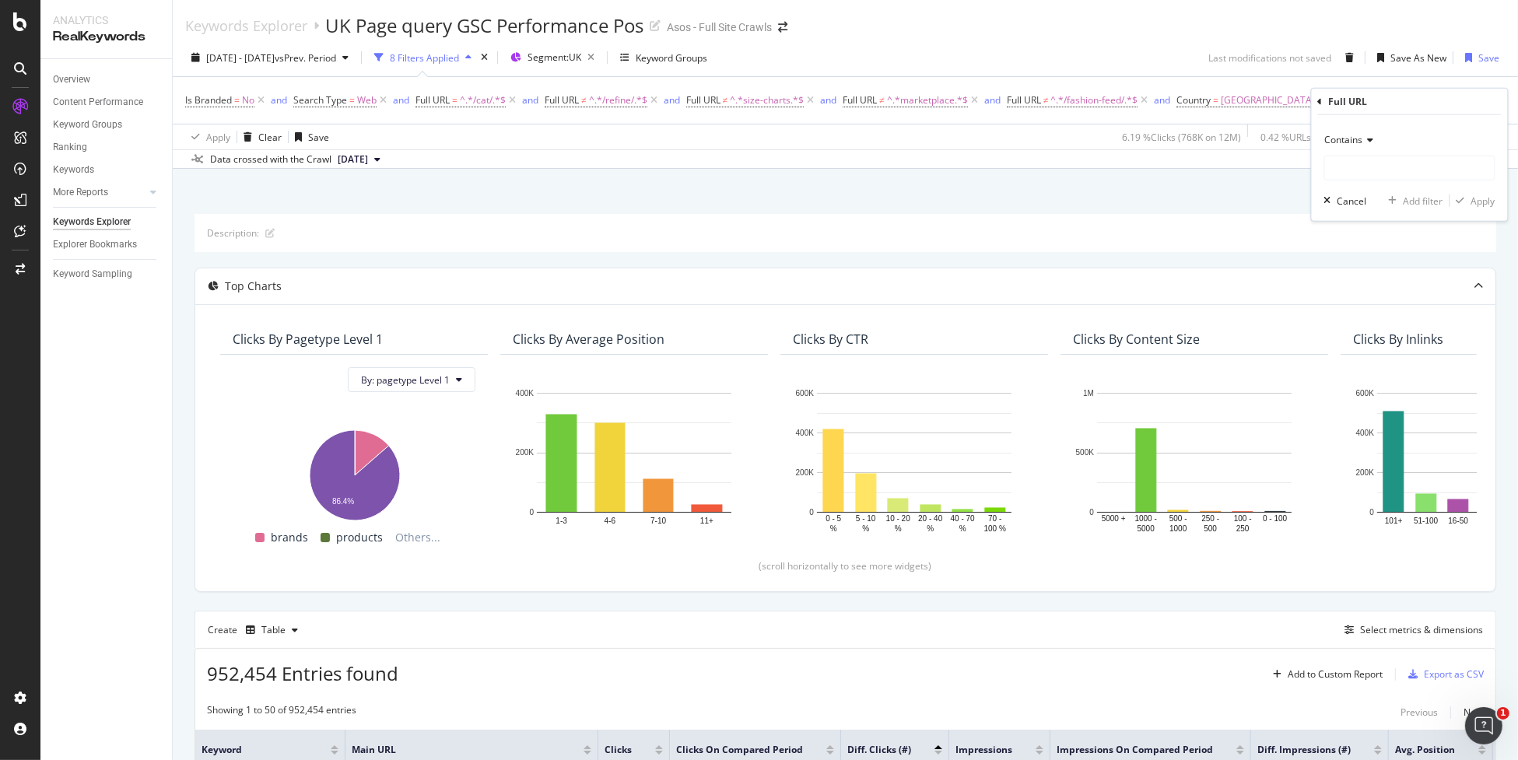
click at [1359, 145] on span "Contains" at bounding box center [1344, 139] width 38 height 13
click at [1410, 311] on div "Doesn't contain" at bounding box center [1411, 313] width 166 height 20
click at [1380, 172] on input "text" at bounding box center [1410, 168] width 170 height 25
type input "/prd/"
click at [1471, 198] on div "Apply" at bounding box center [1483, 200] width 24 height 13
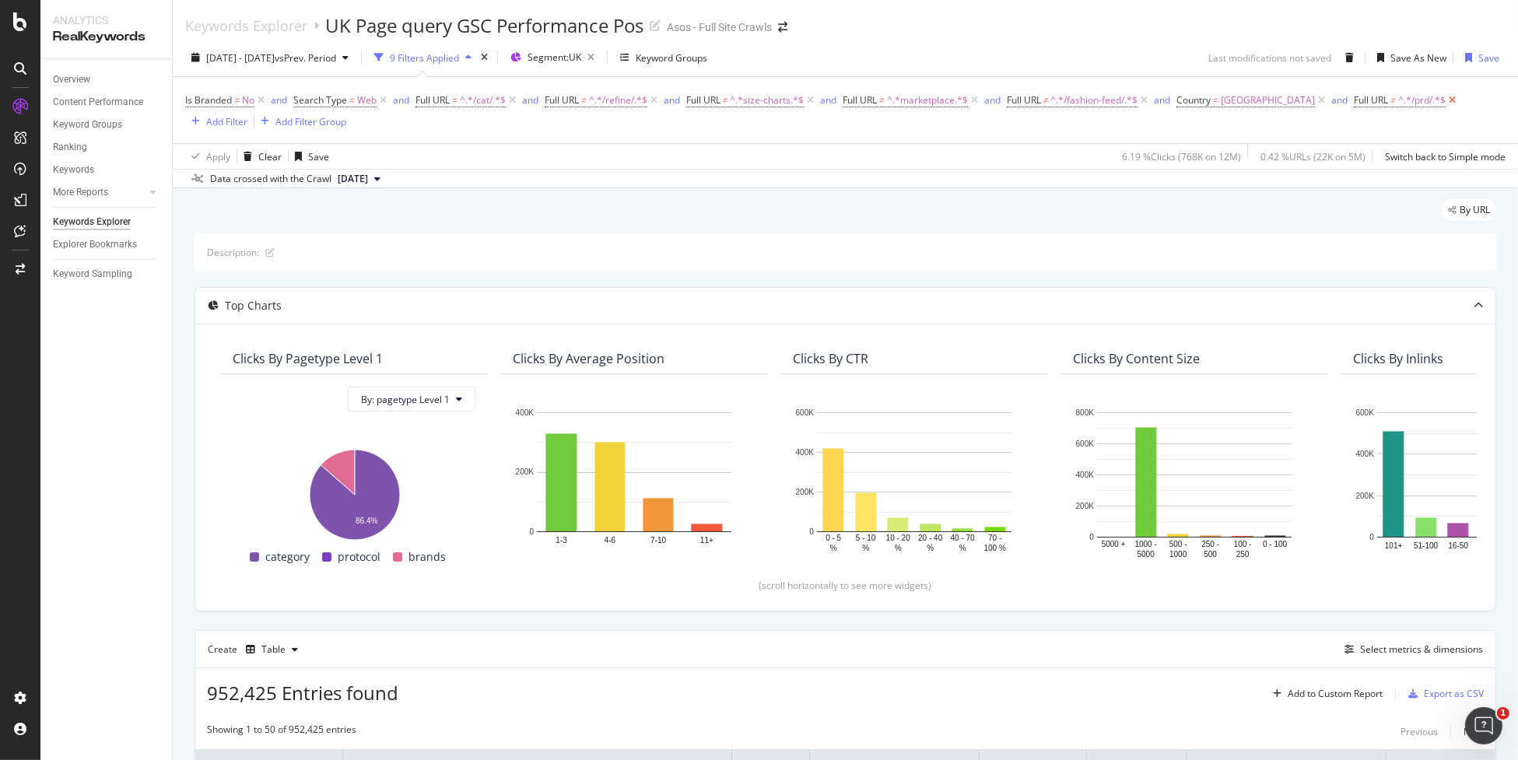
click at [1445, 103] on icon at bounding box center [1451, 101] width 13 height 16
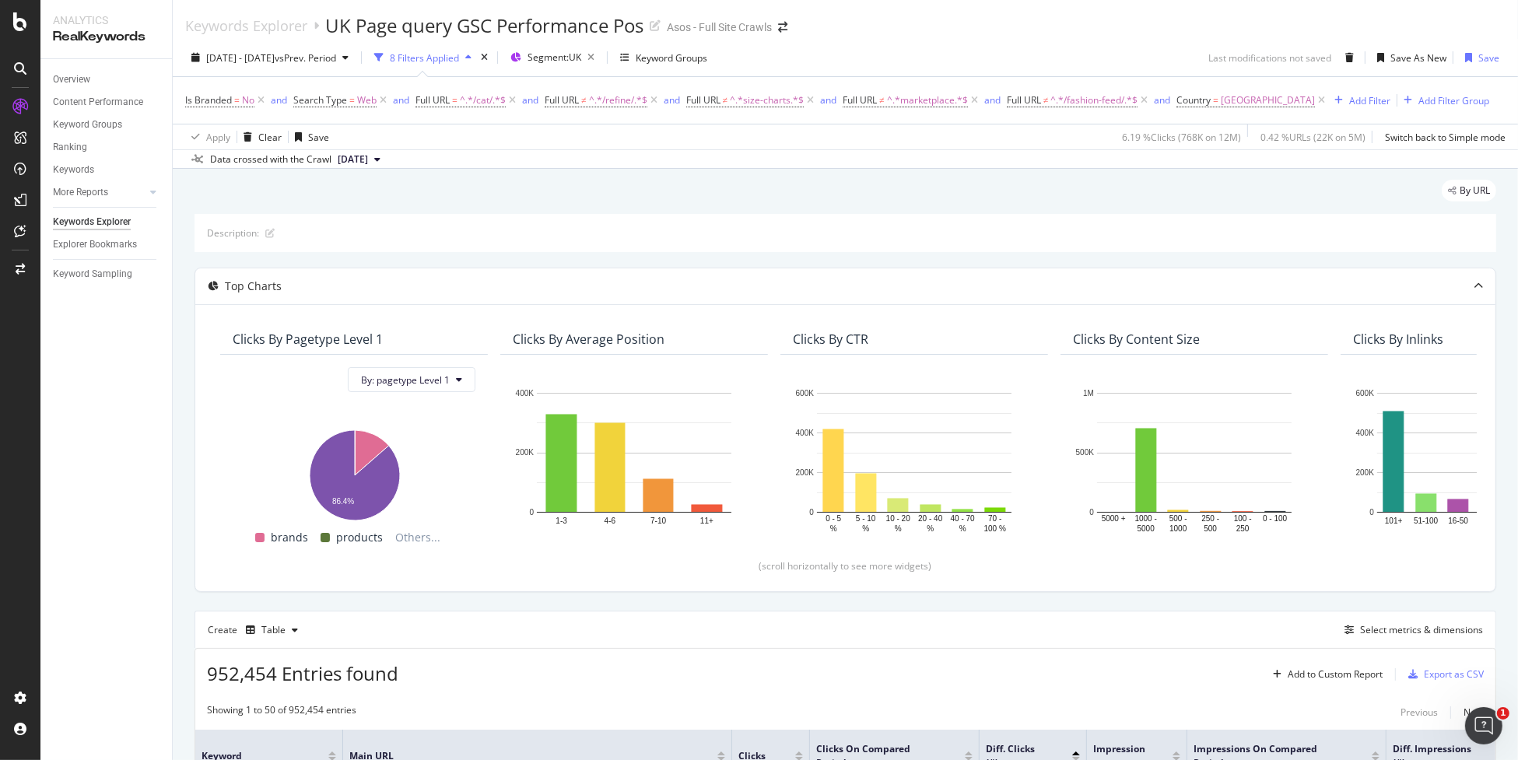
drag, startPoint x: 1267, startPoint y: 611, endPoint x: 1246, endPoint y: 618, distance: 22.1
click at [1267, 611] on div "Create Table Select metrics & dimensions" at bounding box center [844, 629] width 1301 height 37
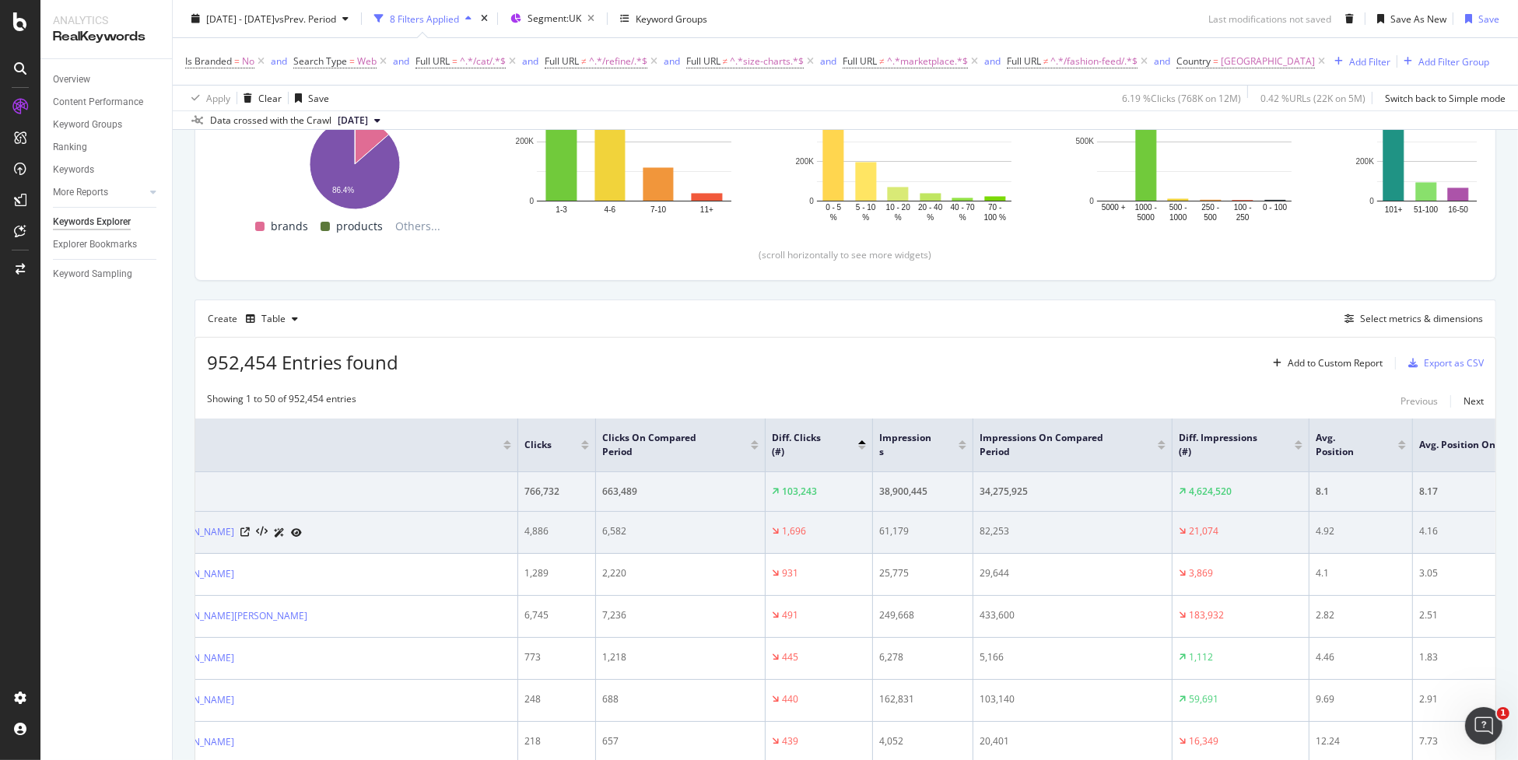
scroll to position [0, 345]
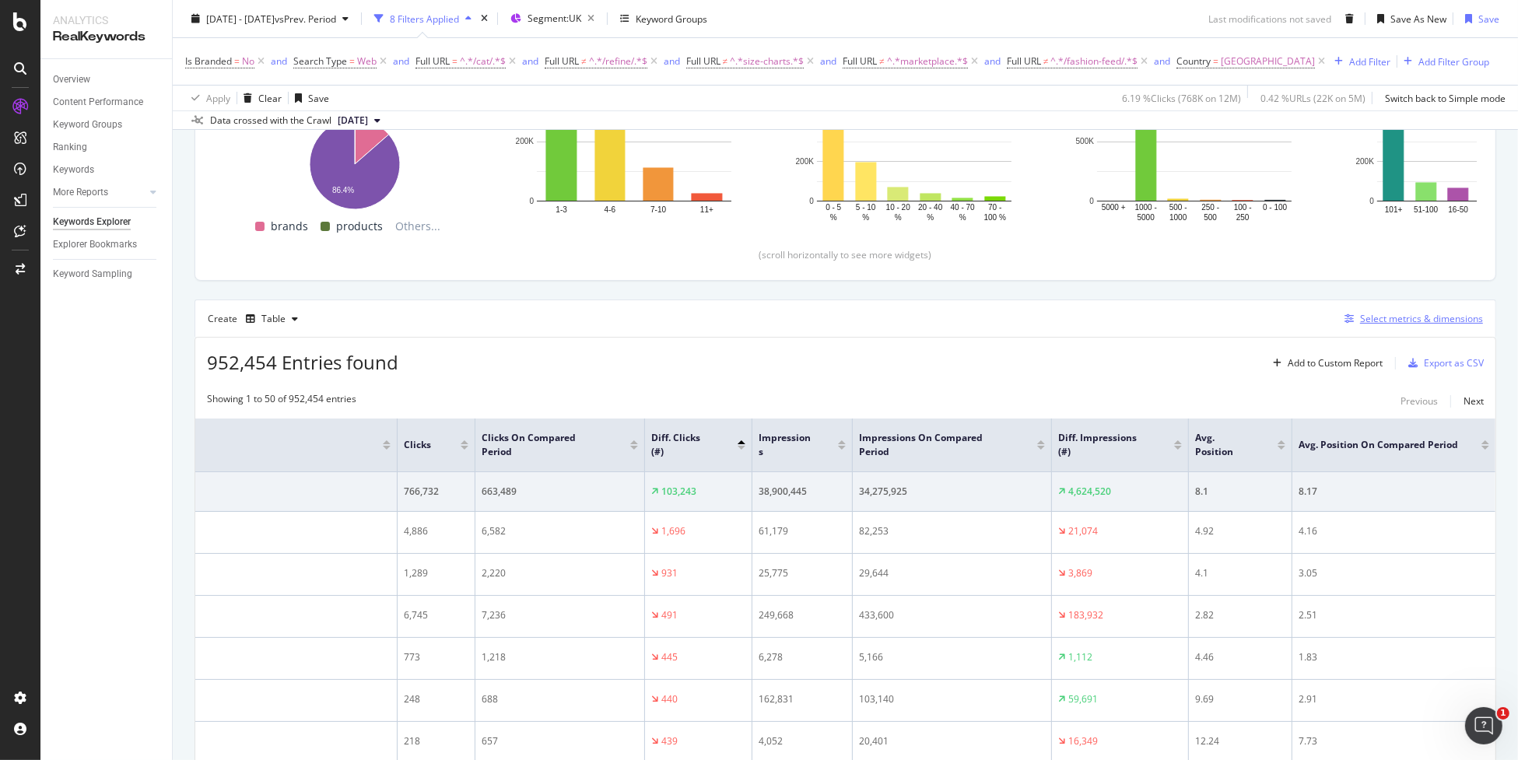
click at [1403, 319] on div "Select metrics & dimensions" at bounding box center [1421, 318] width 123 height 13
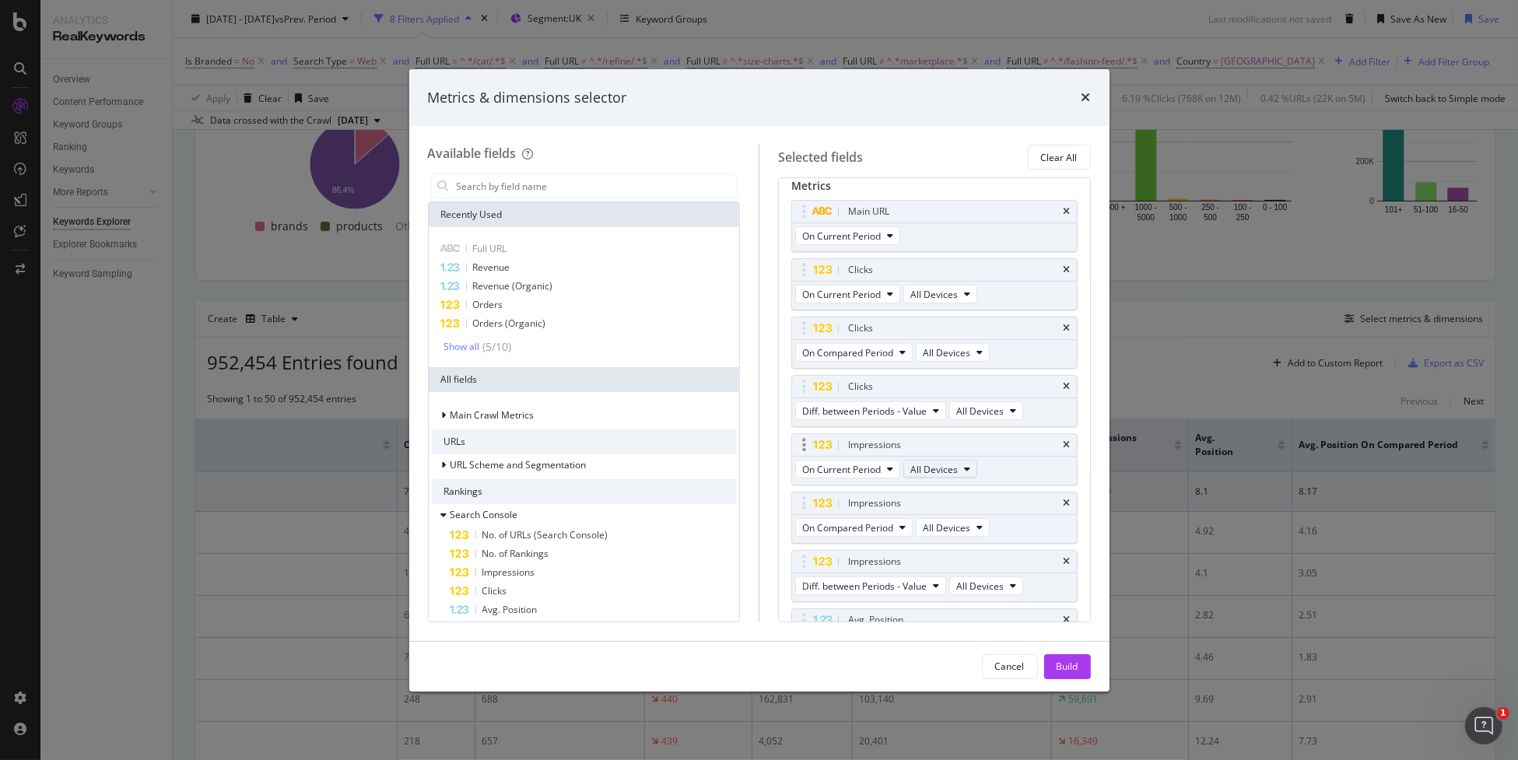
scroll to position [141, 0]
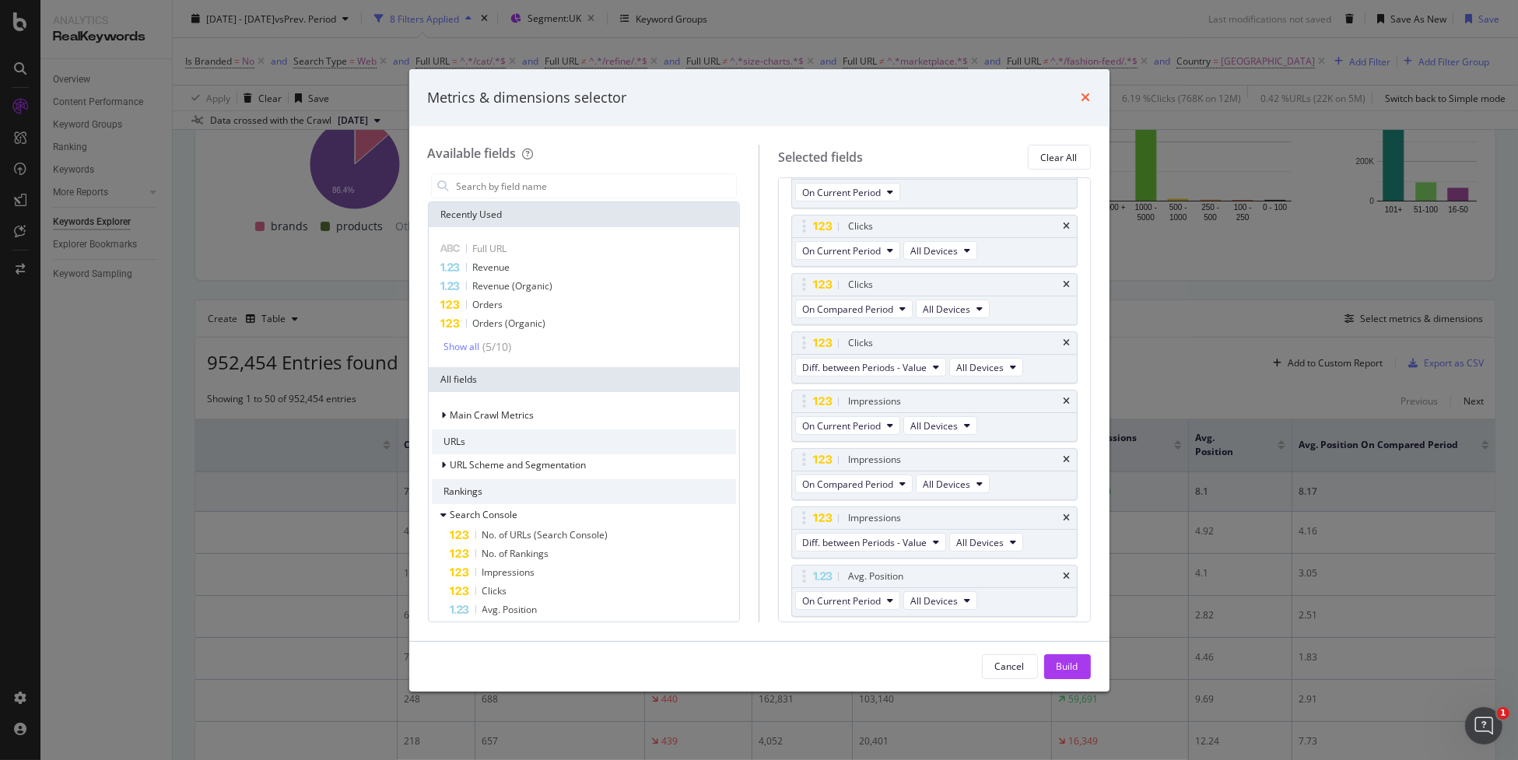
click at [1088, 97] on icon "times" at bounding box center [1085, 97] width 9 height 12
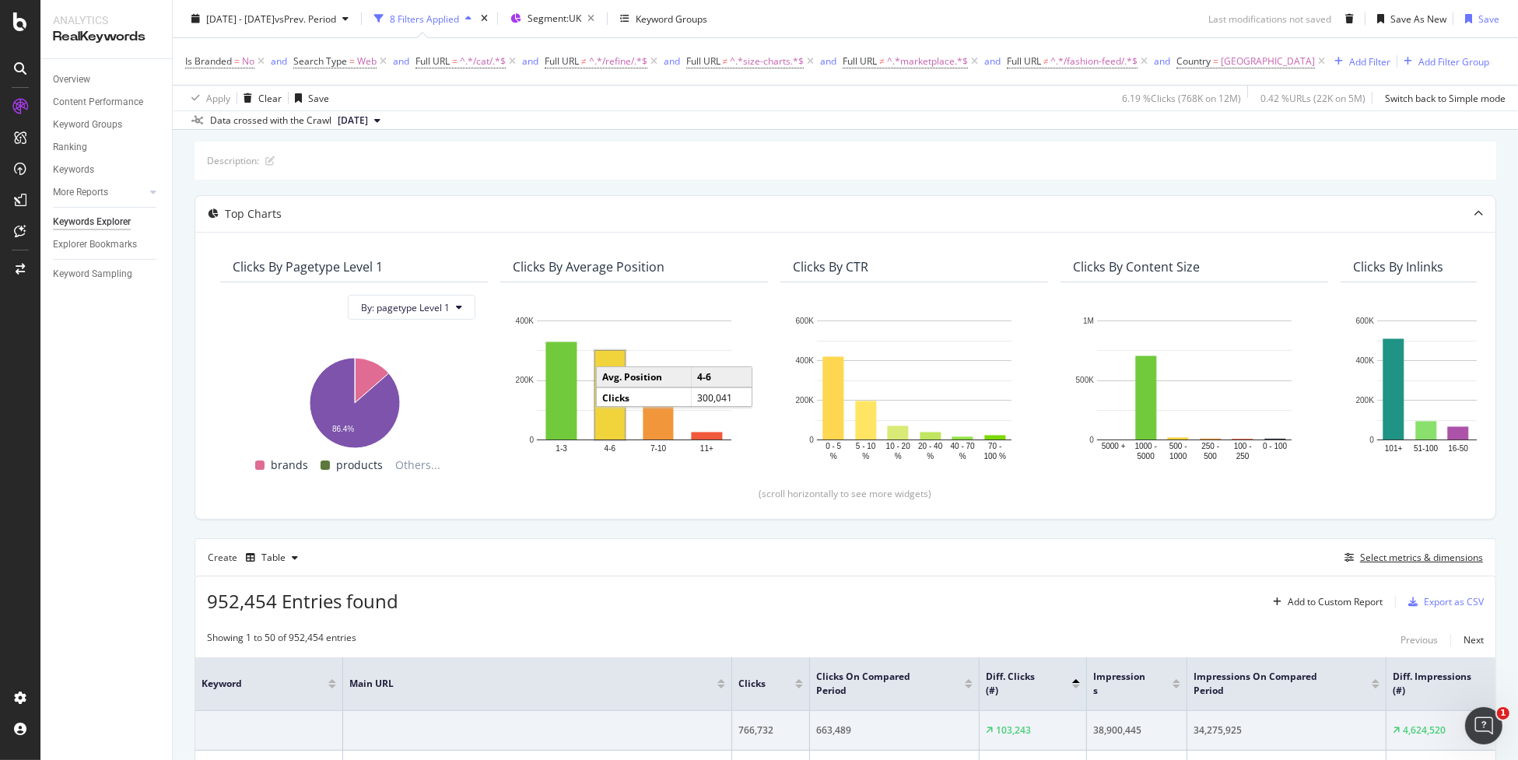
scroll to position [0, 0]
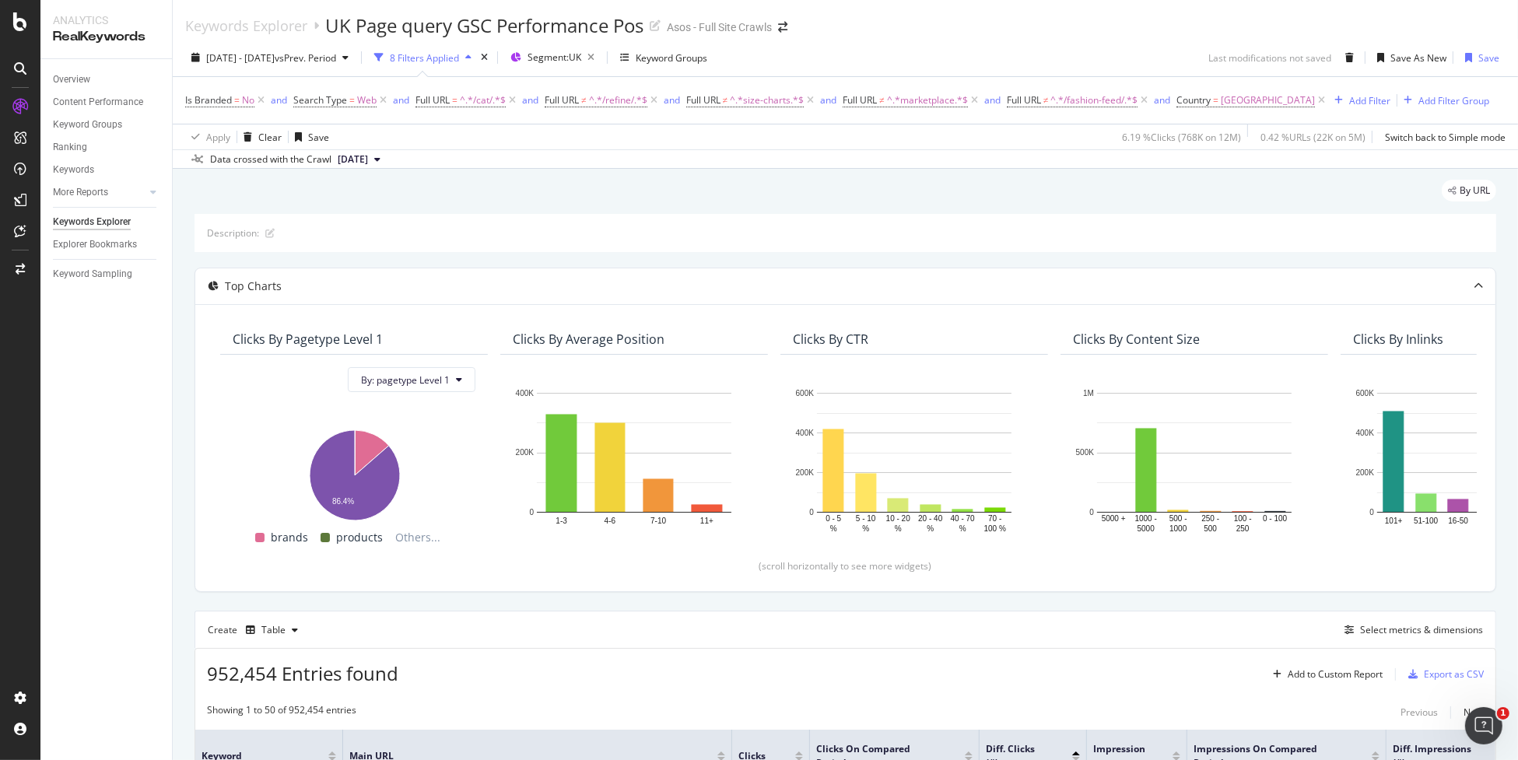
click at [110, 422] on div "Overview Content Performance Keyword Groups Ranking Keywords More Reports Count…" at bounding box center [105, 409] width 131 height 701
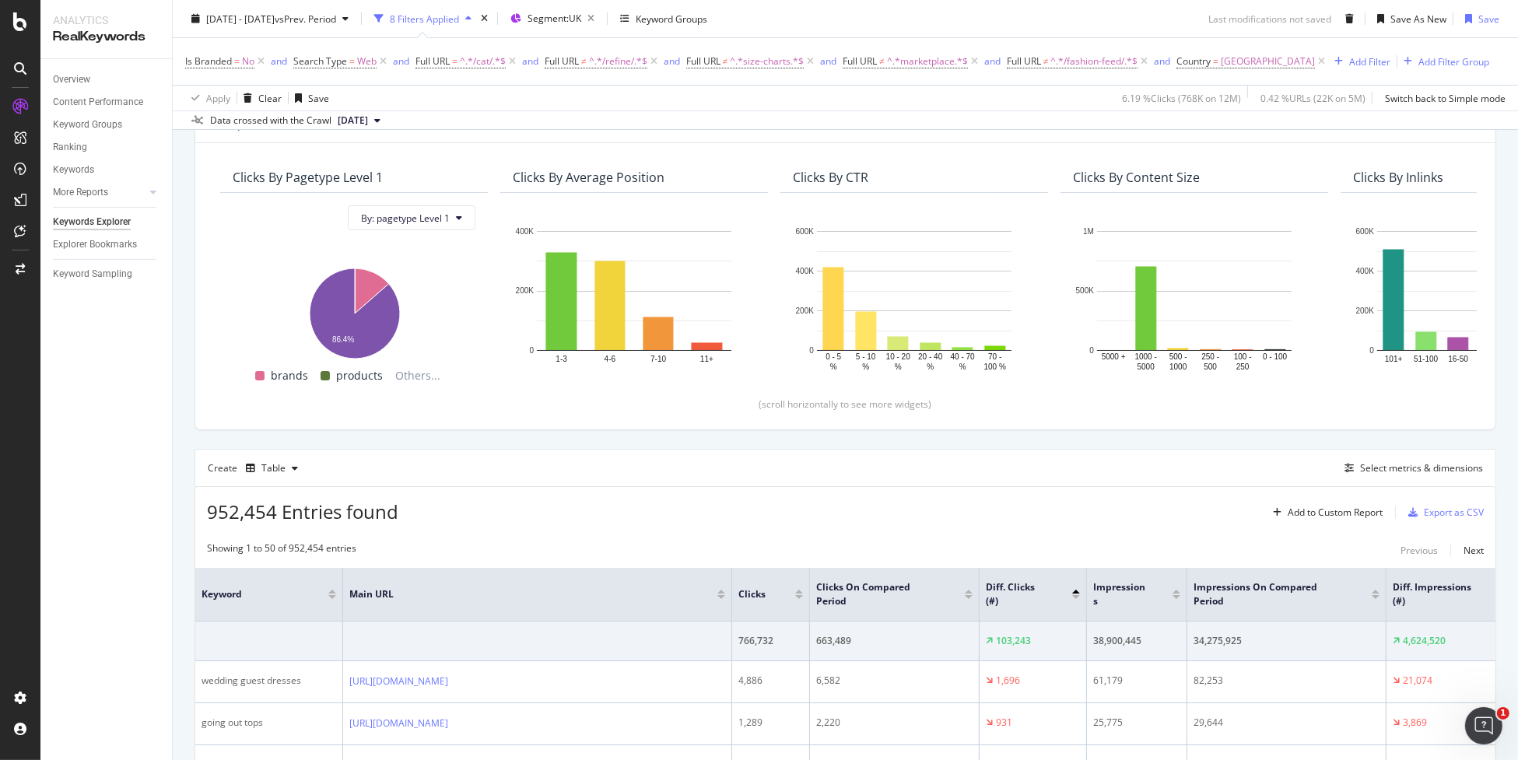
scroll to position [156, 0]
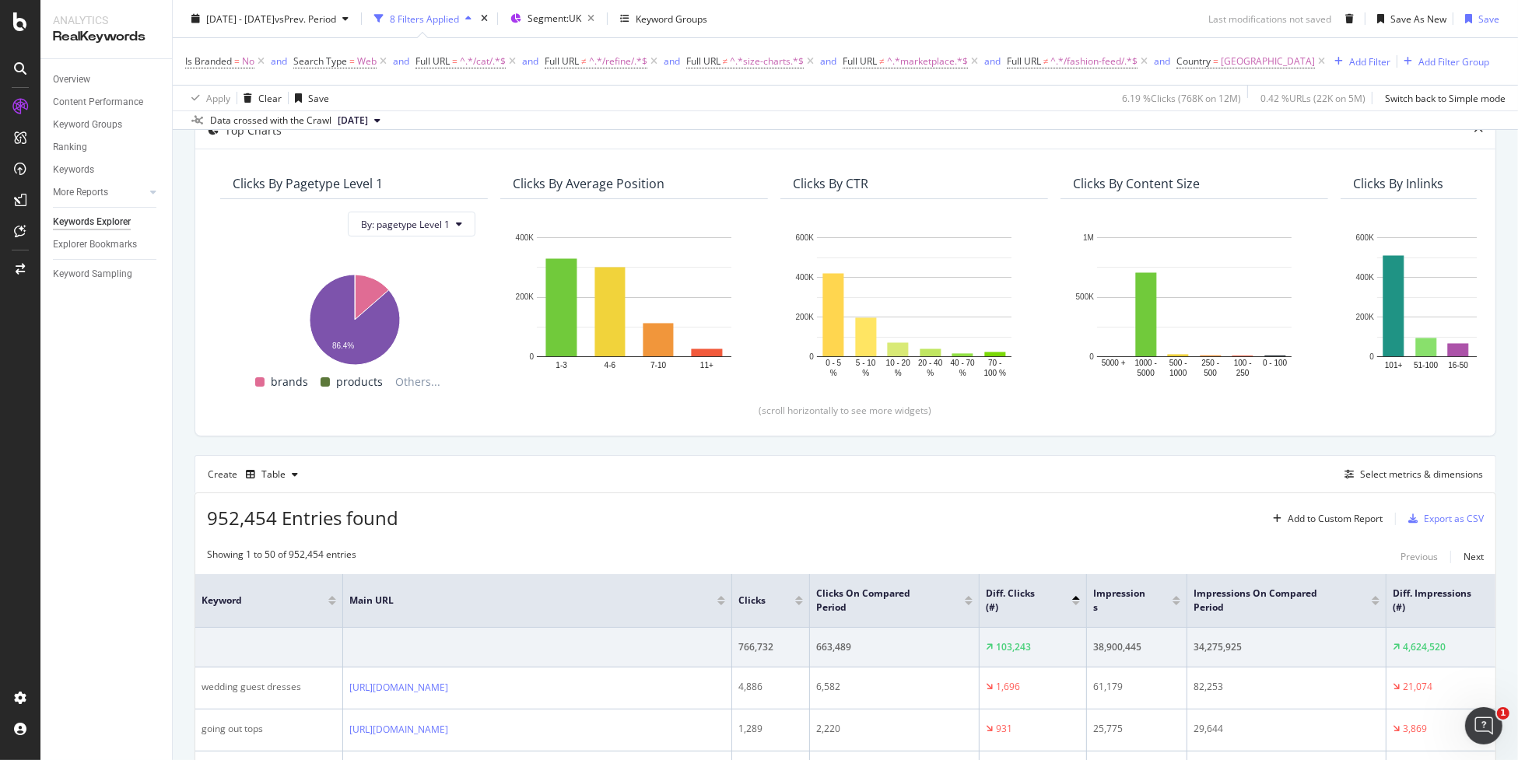
click at [1253, 463] on div "Create Table Select metrics & dimensions" at bounding box center [844, 473] width 1301 height 37
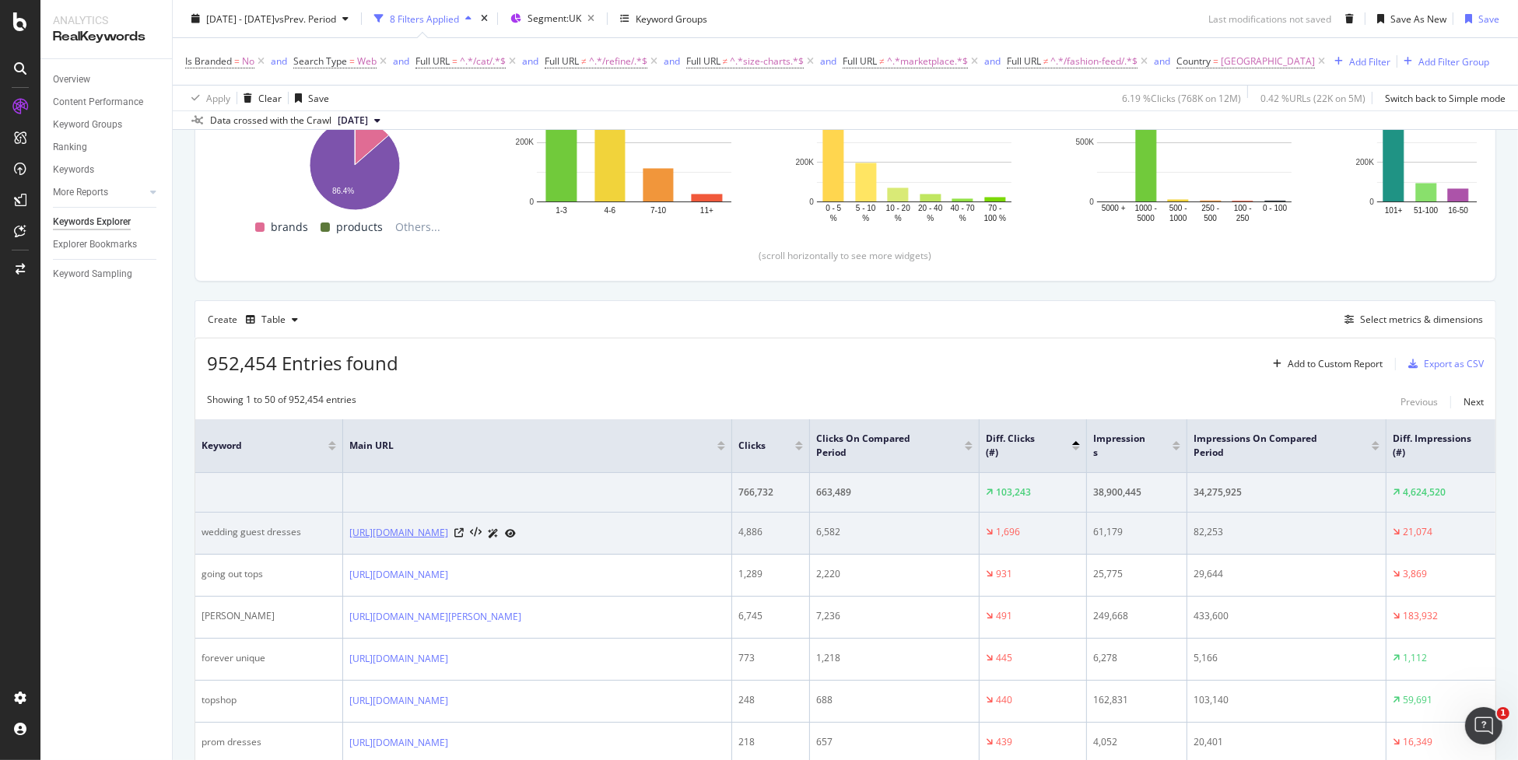
scroll to position [311, 0]
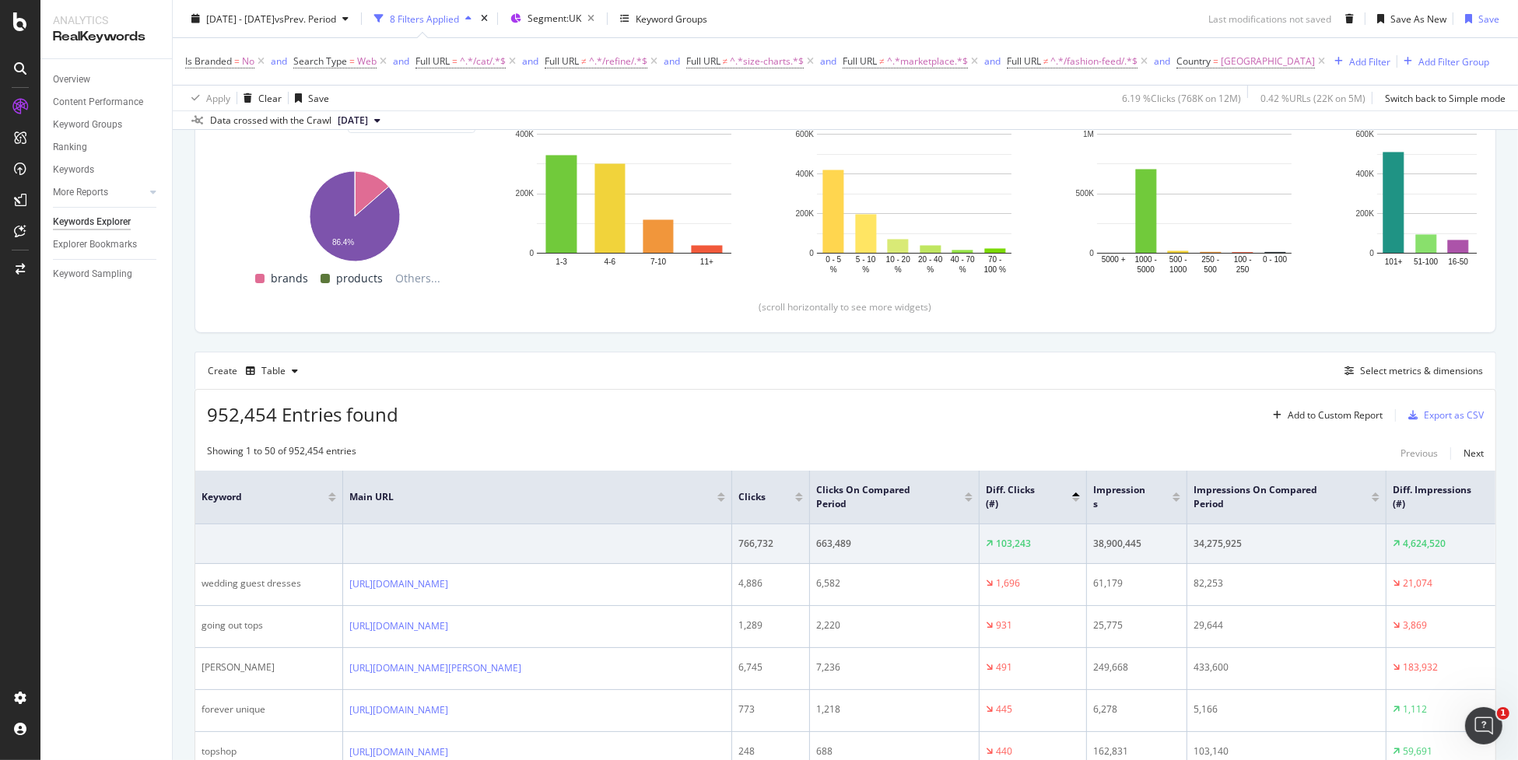
scroll to position [233, 0]
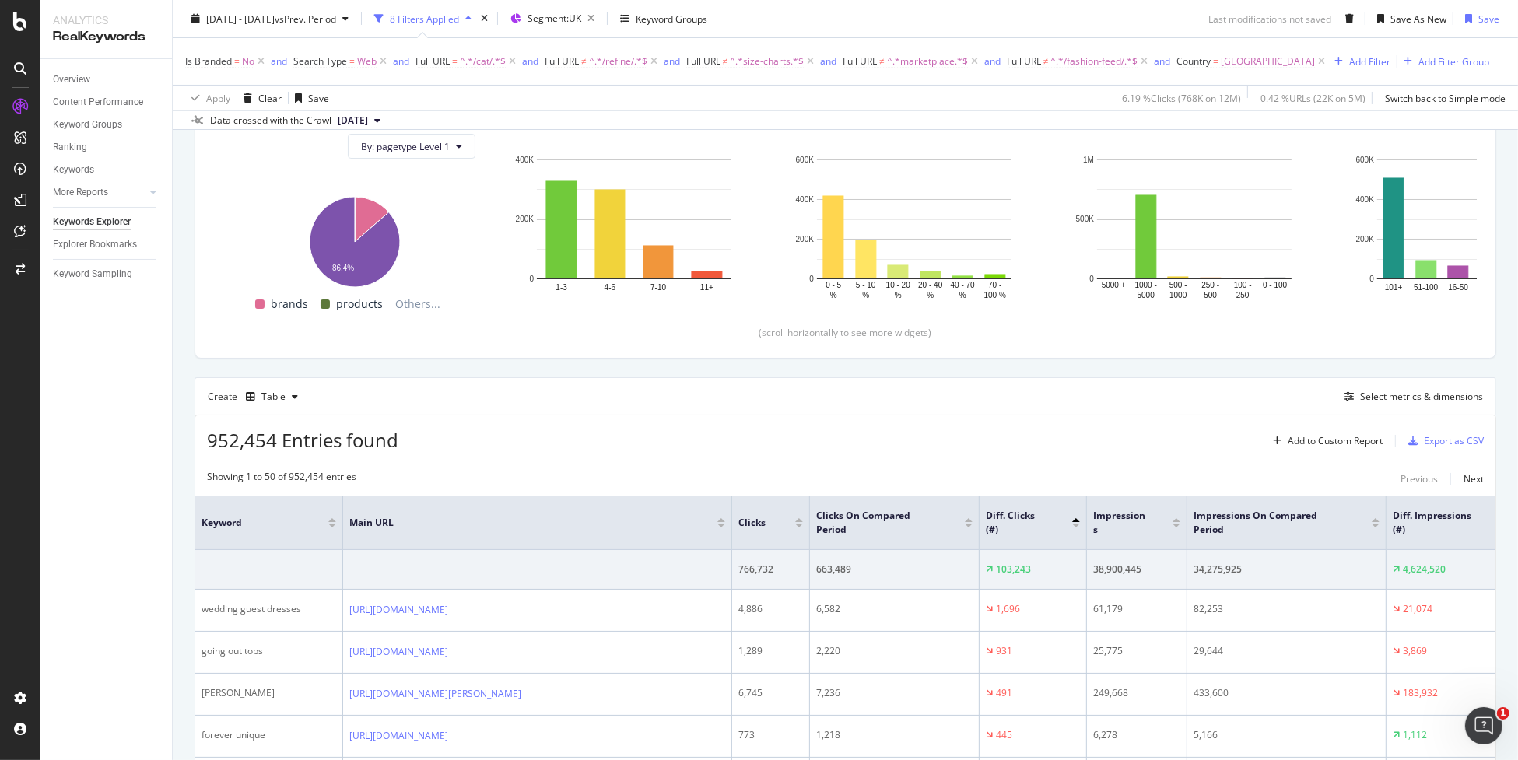
click at [117, 370] on div "Overview Content Performance Keyword Groups Ranking Keywords More Reports Count…" at bounding box center [105, 409] width 131 height 701
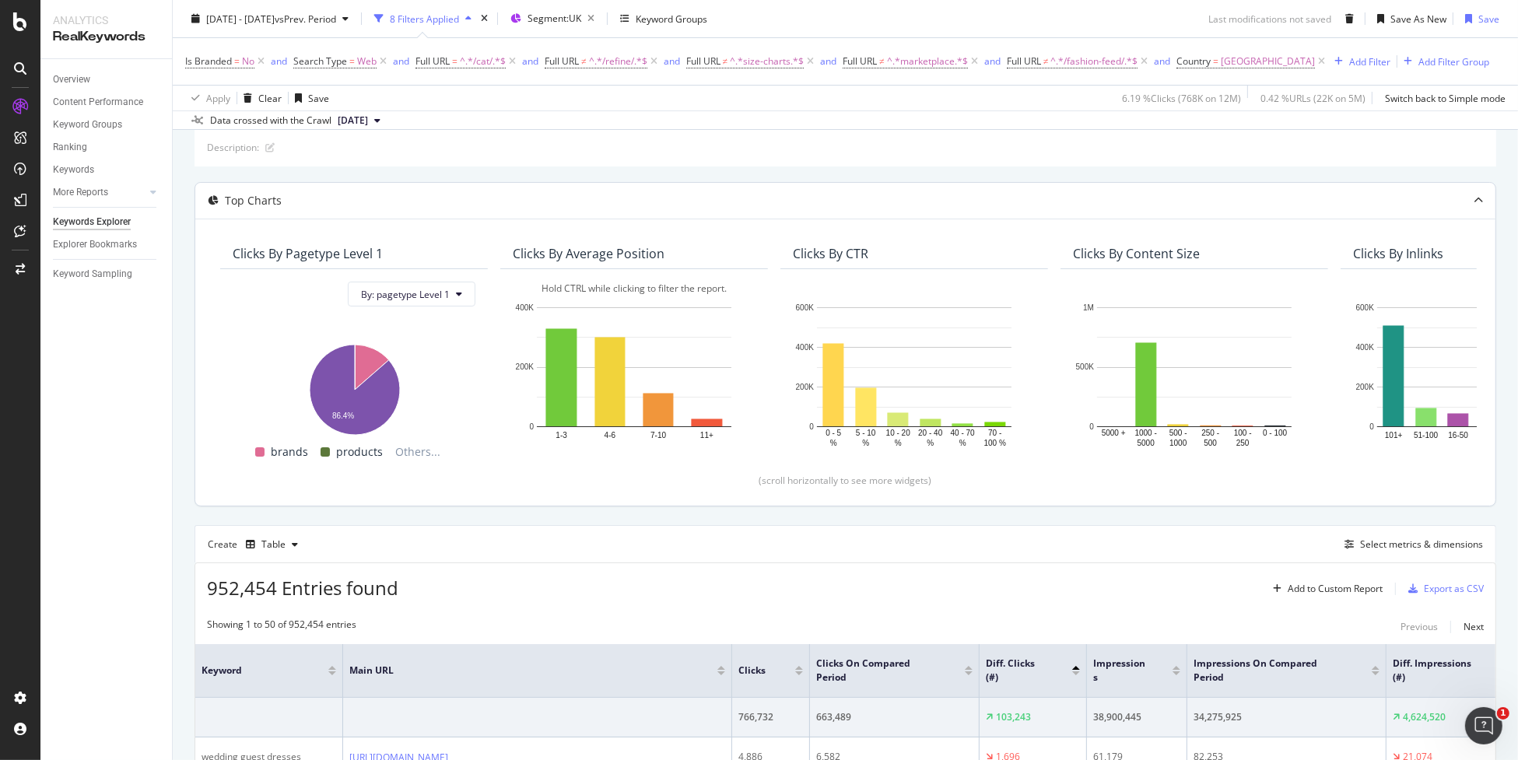
scroll to position [71, 0]
